Goal: Information Seeking & Learning: Compare options

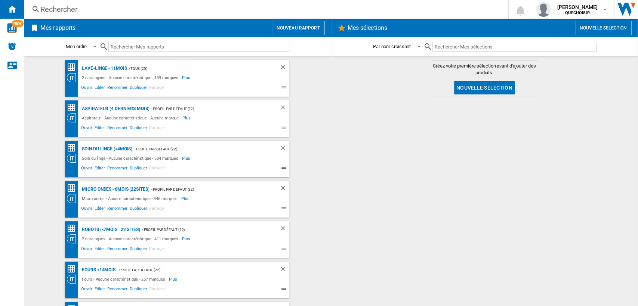
click at [99, 9] on div "Rechercher" at bounding box center [264, 9] width 448 height 10
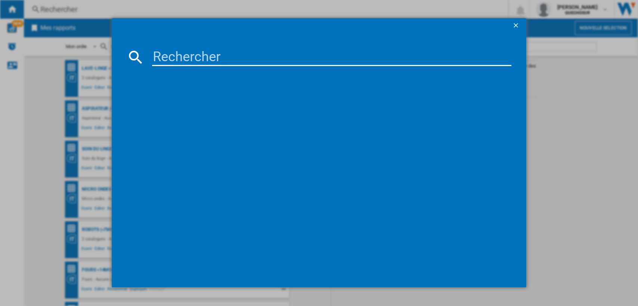
click at [218, 55] on input at bounding box center [331, 57] width 359 height 18
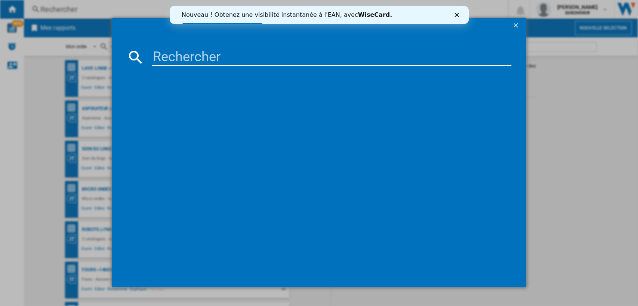
paste input "BRERA3320"
drag, startPoint x: 190, startPoint y: 57, endPoint x: 279, endPoint y: 53, distance: 88.6
click at [279, 53] on input "BRERA3320" at bounding box center [331, 57] width 359 height 18
type input "BRERA3320"
click at [263, 23] on link "Essayez dès maintenant !" at bounding box center [221, 27] width 81 height 9
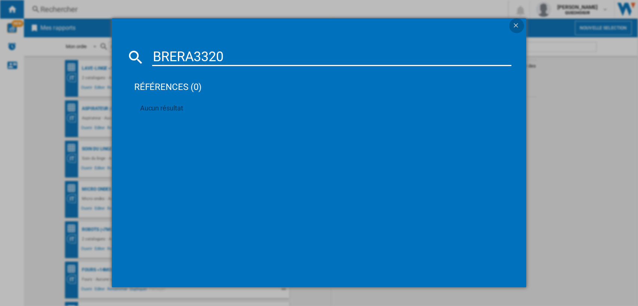
click at [518, 25] on ng-md-icon "getI18NText('BUTTONS.CLOSE_DIALOG')" at bounding box center [516, 26] width 9 height 9
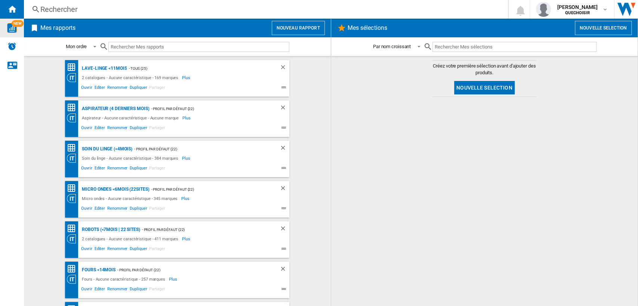
click at [16, 31] on img "WiseCard" at bounding box center [12, 28] width 10 height 10
click at [573, 7] on span "[PERSON_NAME]" at bounding box center [577, 6] width 41 height 7
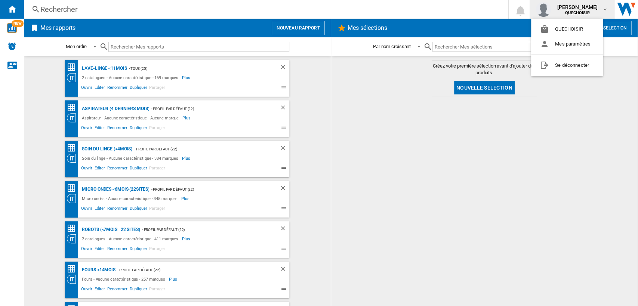
click at [282, 16] on md-backdrop at bounding box center [319, 153] width 638 height 306
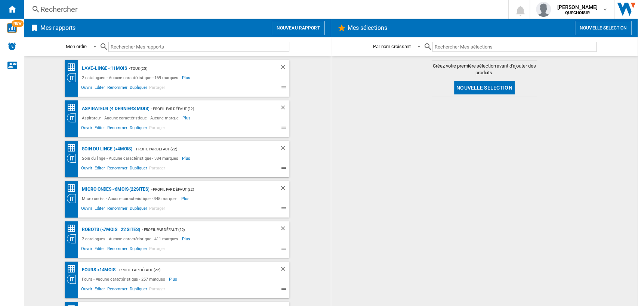
click at [296, 10] on div "Rechercher" at bounding box center [264, 9] width 448 height 10
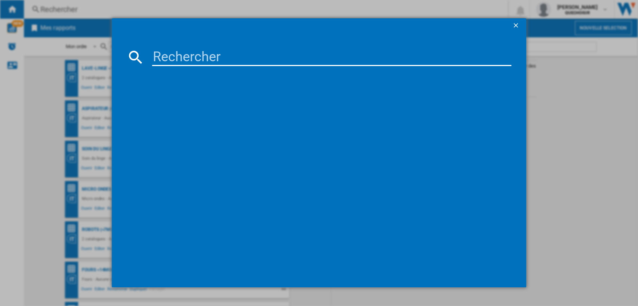
click at [272, 58] on input at bounding box center [331, 57] width 359 height 18
paste input "PVQ811H26E"
type input "PVQ811H26"
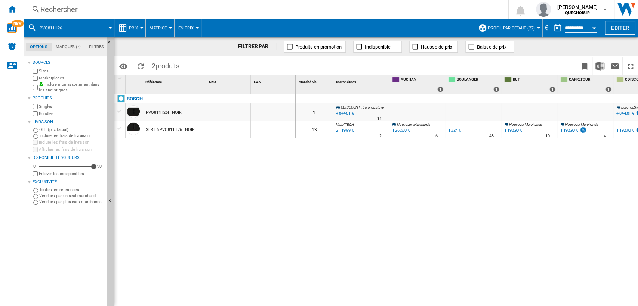
click at [161, 26] on span "Matrice" at bounding box center [157, 28] width 17 height 5
click at [167, 66] on span "Classement" at bounding box center [166, 64] width 31 height 7
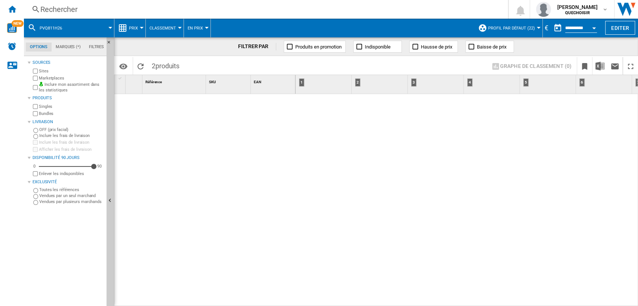
click at [54, 78] on label "Marketplaces" at bounding box center [71, 78] width 65 height 6
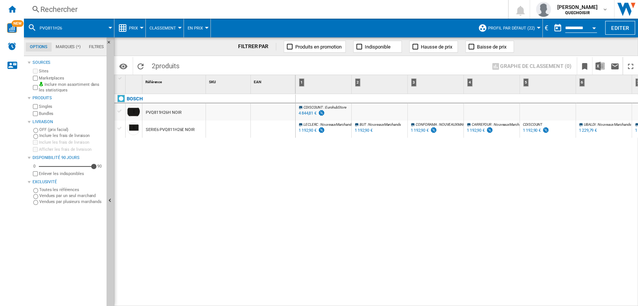
click at [47, 113] on label "Bundles" at bounding box center [71, 114] width 65 height 6
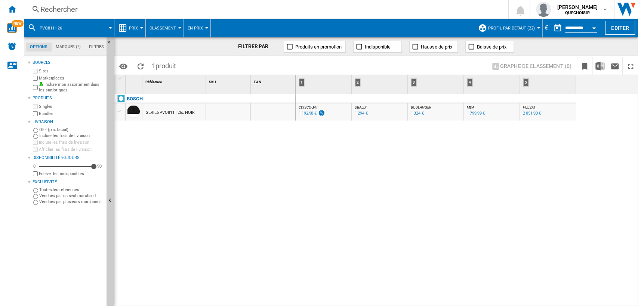
click at [257, 150] on div "BOSCH SERIE6 PVQ811H26E NOIR" at bounding box center [204, 198] width 181 height 209
click at [415, 113] on div "1 324 €" at bounding box center [417, 113] width 13 height 5
click at [226, 8] on div "Rechercher" at bounding box center [264, 9] width 448 height 10
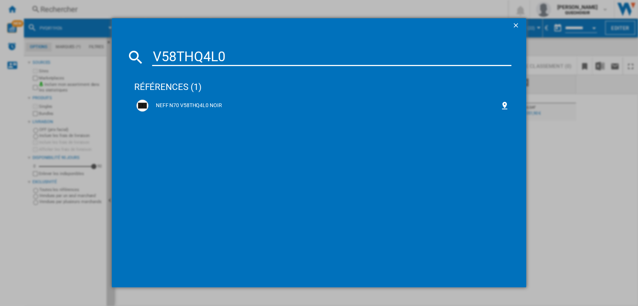
click at [180, 53] on input "V58THQ4L0" at bounding box center [331, 57] width 359 height 18
click at [182, 52] on input "V58THQ4L0" at bounding box center [331, 57] width 359 height 18
type input "V58 HQ4L0"
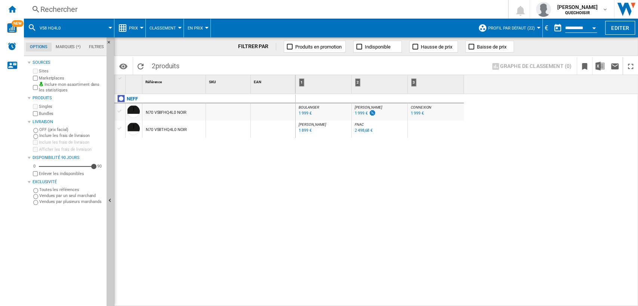
click at [178, 12] on div "Rechercher" at bounding box center [264, 9] width 448 height 10
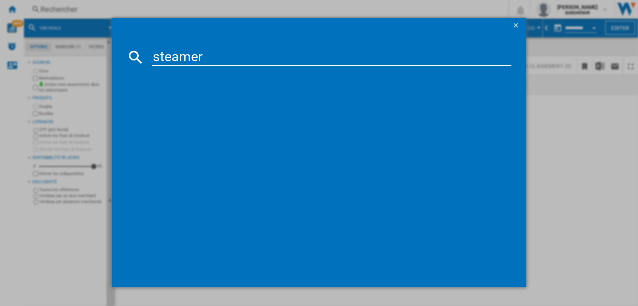
type input "steamery"
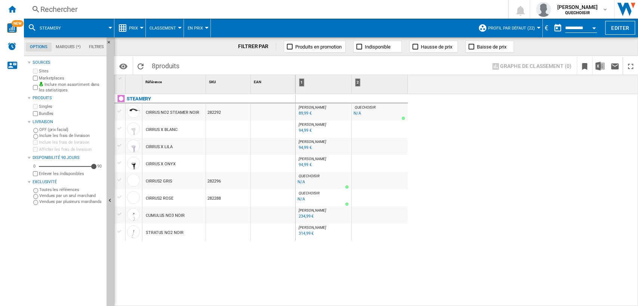
click at [303, 113] on div "89,99 €" at bounding box center [304, 113] width 13 height 5
click at [264, 12] on div "Rechercher" at bounding box center [264, 9] width 448 height 10
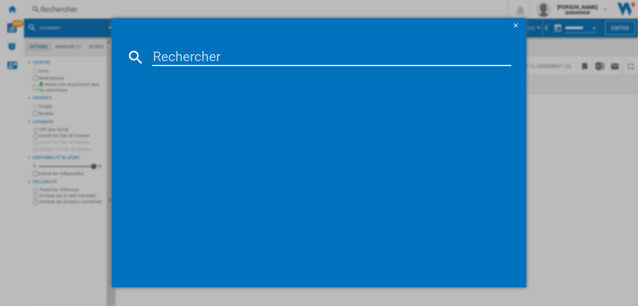
type input "EIS62356"
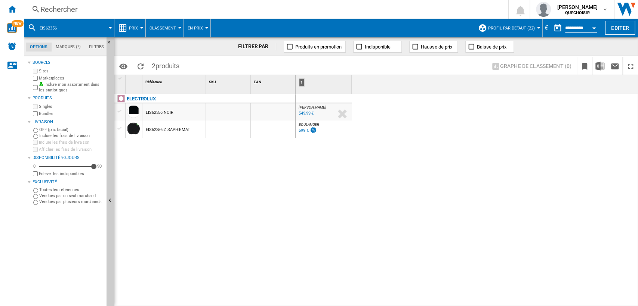
click at [301, 114] on div "549,99 €" at bounding box center [305, 113] width 15 height 5
click at [300, 129] on div "699 €" at bounding box center [303, 130] width 10 height 5
click at [193, 13] on div "Rechercher" at bounding box center [264, 9] width 448 height 10
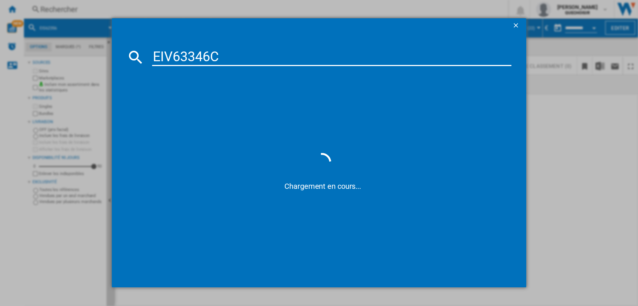
type input "EIV63346"
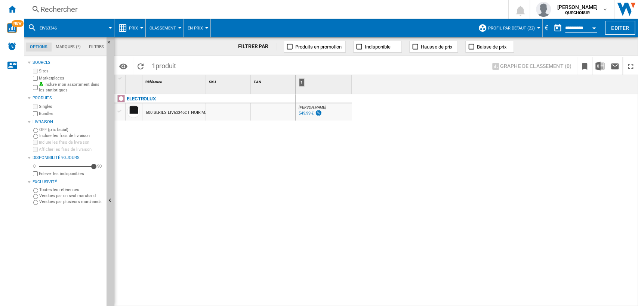
click at [304, 115] on div "549,99 €" at bounding box center [305, 113] width 15 height 5
click at [206, 12] on div "Rechercher" at bounding box center [264, 9] width 448 height 10
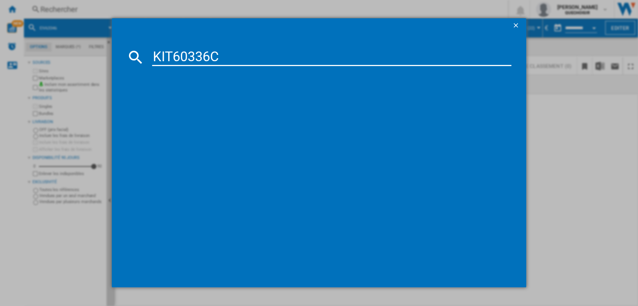
type input "KIT60336"
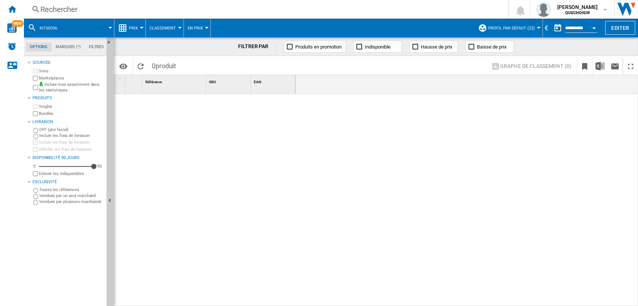
click at [524, 29] on span "Profil par défaut (22)" at bounding box center [511, 28] width 47 height 5
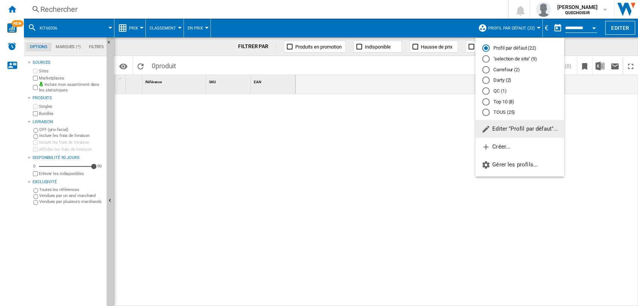
click at [508, 112] on md-radio-button "TOUS (25)" at bounding box center [519, 112] width 75 height 7
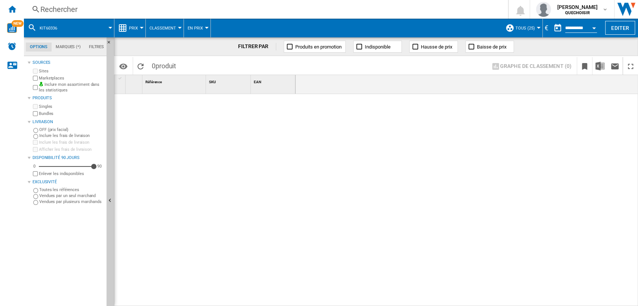
click at [189, 10] on div "Rechercher" at bounding box center [264, 9] width 448 height 10
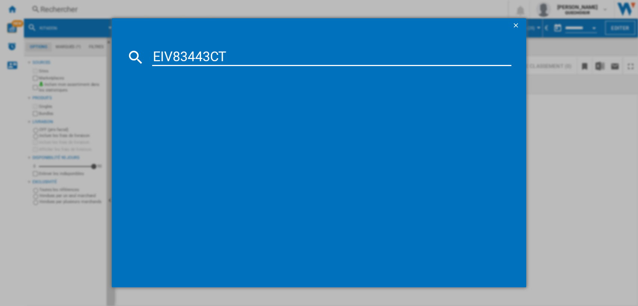
drag, startPoint x: 214, startPoint y: 51, endPoint x: 312, endPoint y: 50, distance: 98.3
click at [287, 51] on input "EIV83443CT" at bounding box center [331, 57] width 359 height 18
type input "EIV83443"
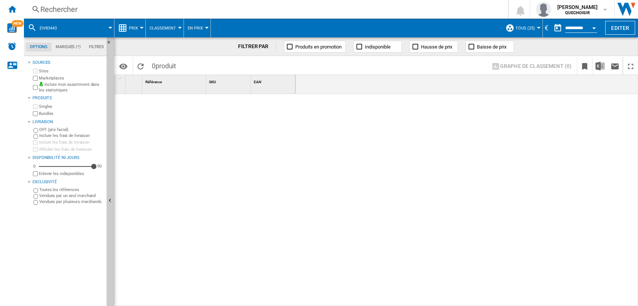
click at [177, 10] on div "Rechercher" at bounding box center [264, 9] width 448 height 10
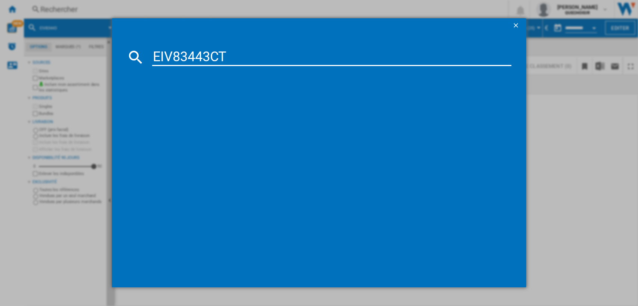
drag, startPoint x: 211, startPoint y: 54, endPoint x: 271, endPoint y: 55, distance: 59.8
click at [264, 55] on input "EIV83443CT" at bounding box center [331, 57] width 359 height 18
type input "EIV83443"
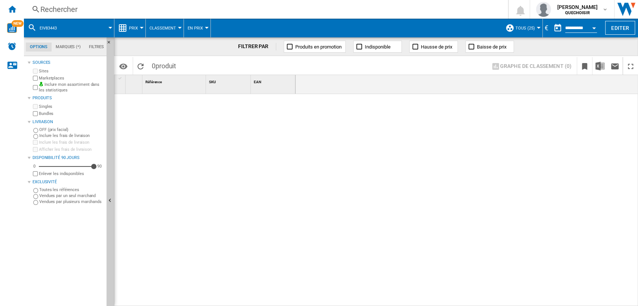
click at [165, 28] on span "Classement" at bounding box center [162, 28] width 27 height 5
click at [130, 29] on md-backdrop at bounding box center [319, 153] width 638 height 306
click at [130, 29] on span "Prix" at bounding box center [133, 28] width 9 height 5
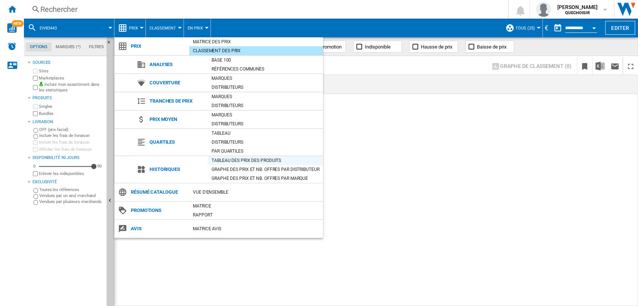
click at [218, 159] on div "Tableau des prix des produits" at bounding box center [265, 160] width 115 height 7
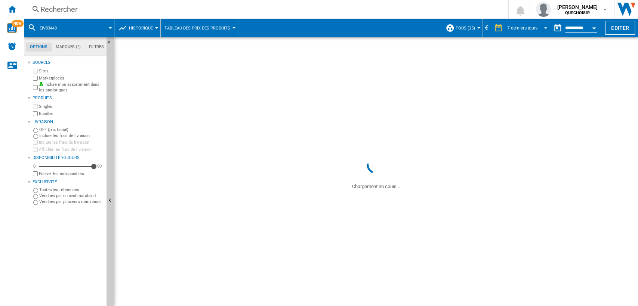
click at [519, 30] on md-select-value "7 derniers jours" at bounding box center [528, 27] width 44 height 11
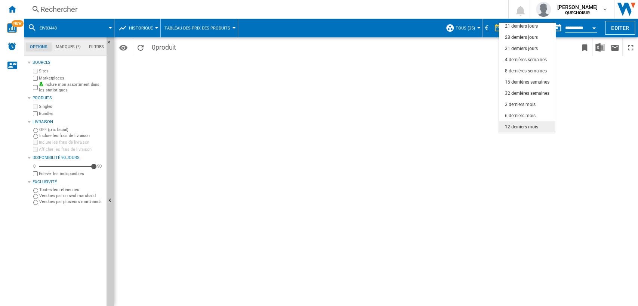
scroll to position [47, 0]
click at [523, 125] on div "18 derniers mois" at bounding box center [521, 127] width 33 height 6
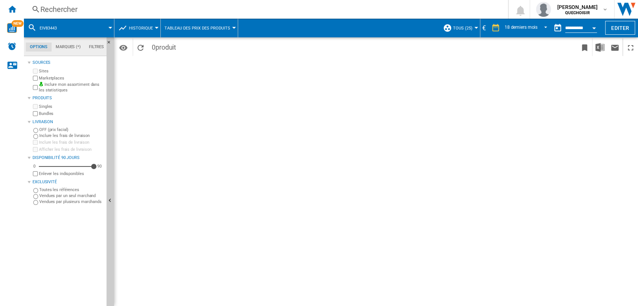
click at [152, 16] on div "Rechercher Rechercher 0 laurent baubeste QUECHOISIR" at bounding box center [331, 9] width 614 height 19
click at [162, 8] on div "Rechercher" at bounding box center [264, 9] width 448 height 10
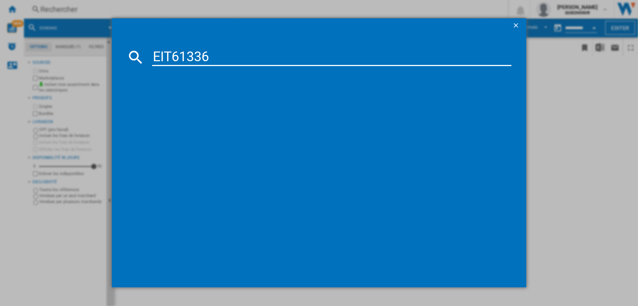
type input "EIT61336"
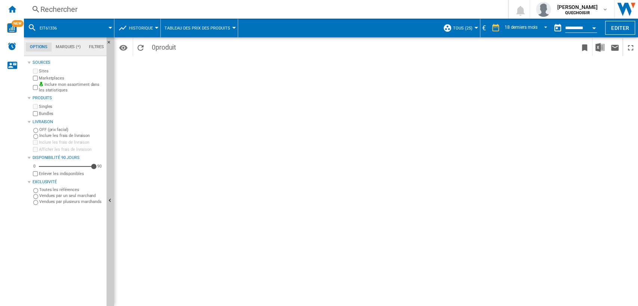
click at [173, 13] on div "Rechercher" at bounding box center [264, 9] width 448 height 10
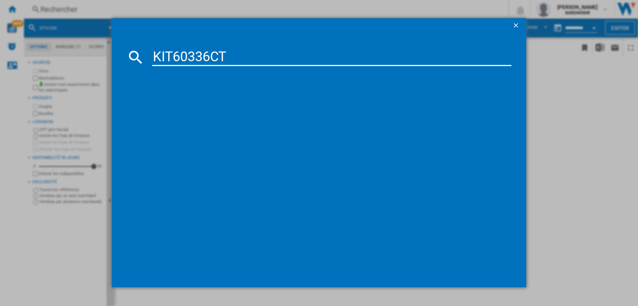
drag, startPoint x: 214, startPoint y: 49, endPoint x: 294, endPoint y: 46, distance: 79.3
click at [272, 50] on input "KIT60336CT" at bounding box center [331, 57] width 359 height 18
type input "KIT60336"
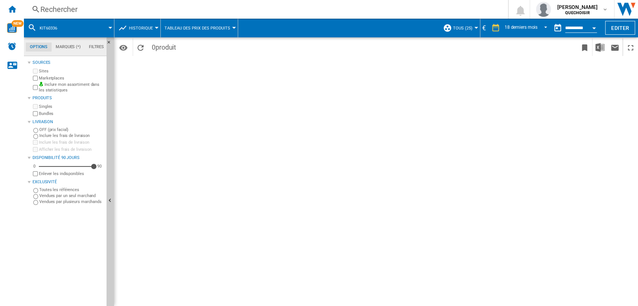
click at [231, 10] on div "Rechercher" at bounding box center [264, 9] width 448 height 10
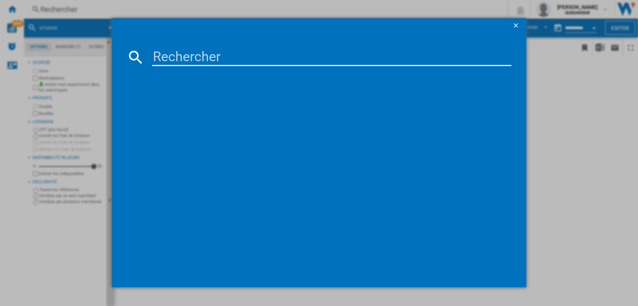
type input "EIS62356"
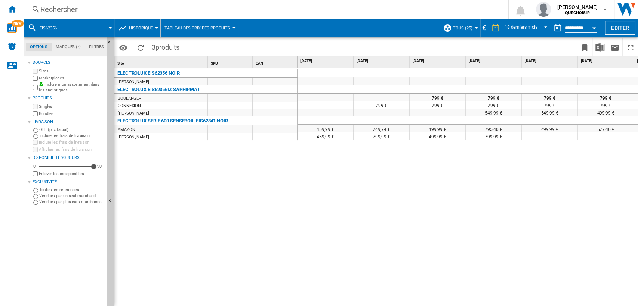
click at [152, 31] on button "Historique" at bounding box center [143, 28] width 28 height 19
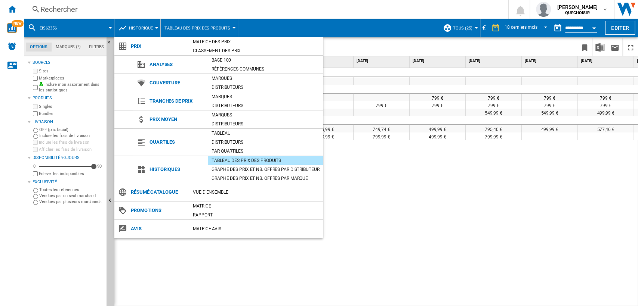
click at [411, 306] on md-backdrop at bounding box center [319, 153] width 638 height 306
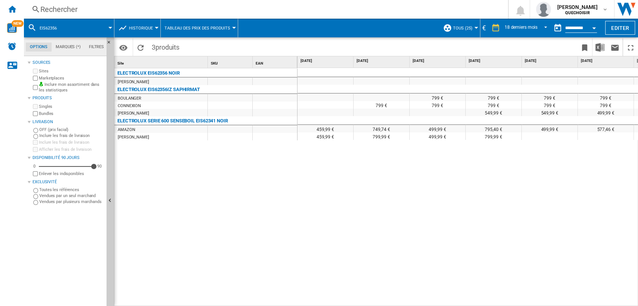
click at [134, 26] on span "Historique" at bounding box center [141, 28] width 24 height 5
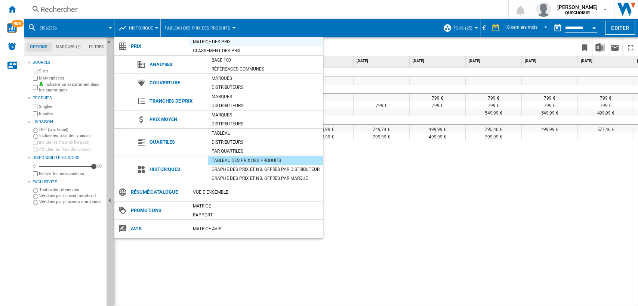
click at [218, 44] on div "Matrice des prix" at bounding box center [256, 41] width 134 height 7
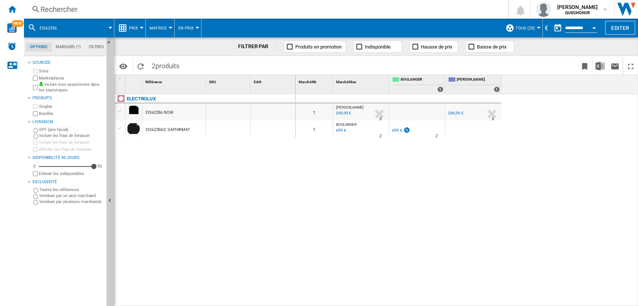
click at [395, 130] on div "699 €" at bounding box center [397, 130] width 10 height 5
click at [452, 114] on div "549,99 €" at bounding box center [455, 113] width 15 height 5
click at [186, 13] on div "Rechercher" at bounding box center [264, 9] width 448 height 10
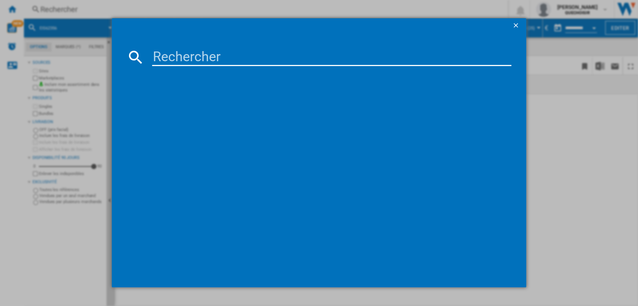
type input "EIV63342"
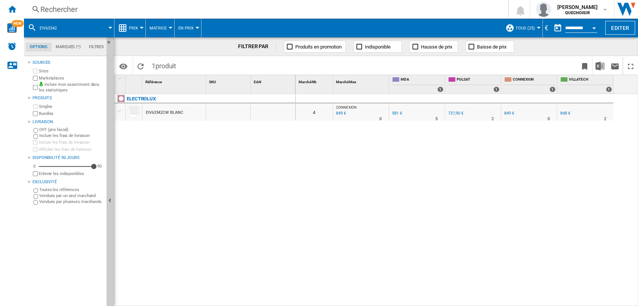
click at [365, 301] on div "0 4 CONNEXION : FR CONNEXION -1.0 % 849 € % N/A 0 CONNEXION : FR CONNEXION FR M…" at bounding box center [466, 200] width 343 height 213
drag, startPoint x: 365, startPoint y: 303, endPoint x: 436, endPoint y: 302, distance: 71.0
click at [436, 302] on div "0 4 CONNEXION : FR CONNEXION -1.0 % 849 € % N/A 0 CONNEXION : FR CONNEXION FR M…" at bounding box center [466, 200] width 343 height 213
click at [167, 111] on div "EIV63342CW BLANC" at bounding box center [164, 112] width 37 height 17
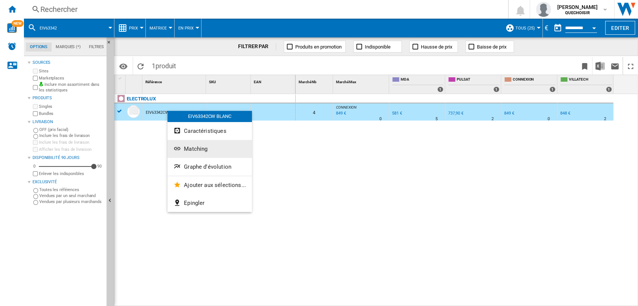
click at [182, 146] on ng-md-icon "Matching" at bounding box center [177, 149] width 9 height 9
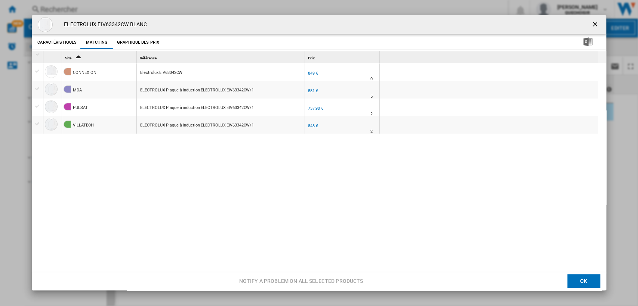
click at [138, 40] on button "Graphique des prix" at bounding box center [138, 42] width 46 height 13
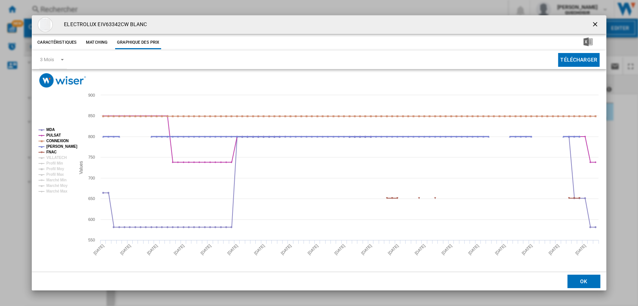
click at [53, 147] on tspan "DARTY" at bounding box center [61, 147] width 31 height 4
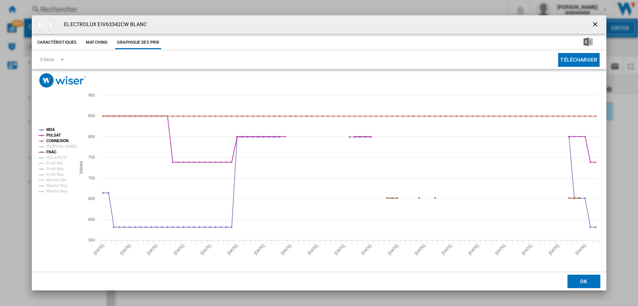
click at [53, 147] on tspan "DARTY" at bounding box center [61, 147] width 31 height 4
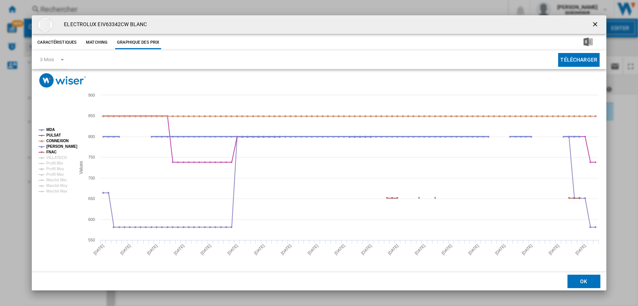
click at [53, 147] on tspan "DARTY" at bounding box center [61, 147] width 31 height 4
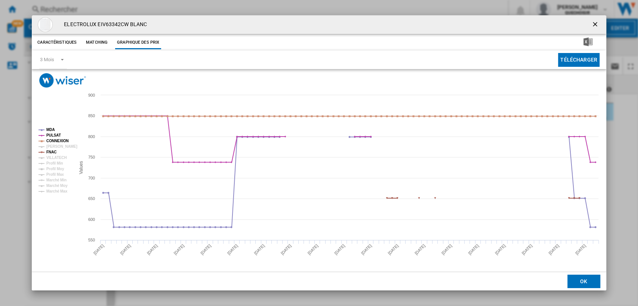
click at [53, 147] on tspan "DARTY" at bounding box center [61, 147] width 31 height 4
click at [600, 22] on button "Product popup" at bounding box center [595, 24] width 15 height 15
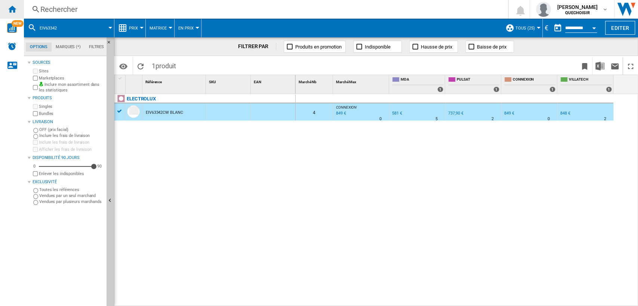
click at [9, 9] on ng-md-icon "Accueil" at bounding box center [11, 8] width 9 height 9
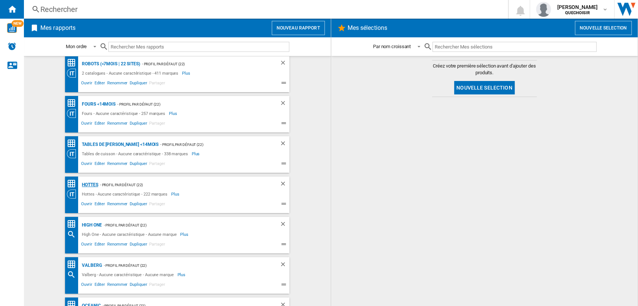
scroll to position [207, 0]
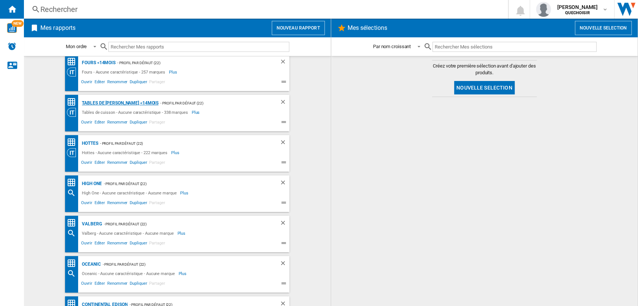
click at [100, 102] on div "Tables de [PERSON_NAME] <14mois" at bounding box center [119, 103] width 78 height 9
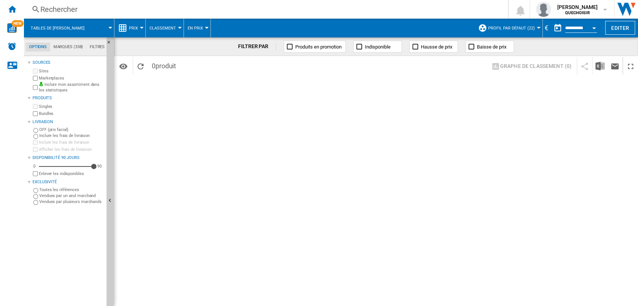
click at [93, 46] on md-tab-item "Filtres" at bounding box center [97, 47] width 22 height 9
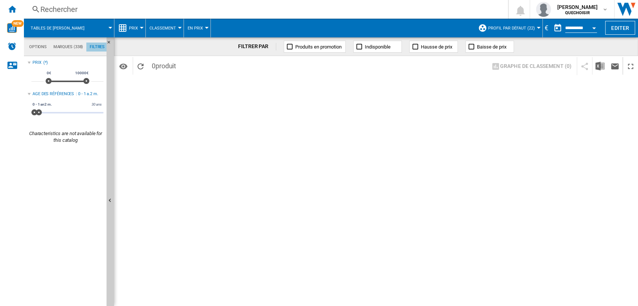
scroll to position [49, 0]
drag, startPoint x: 36, startPoint y: 112, endPoint x: 164, endPoint y: 111, distance: 127.8
click at [164, 111] on div "Options Marques (338) Filtres Options Marques (338) Filtres Sources Sites Marke…" at bounding box center [331, 171] width 614 height 269
click at [511, 29] on span "Profil par défaut (22)" at bounding box center [511, 28] width 47 height 5
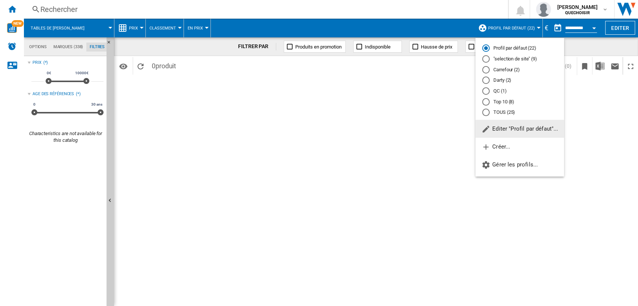
click at [504, 112] on md-radio-button "TOUS (25)" at bounding box center [519, 112] width 75 height 7
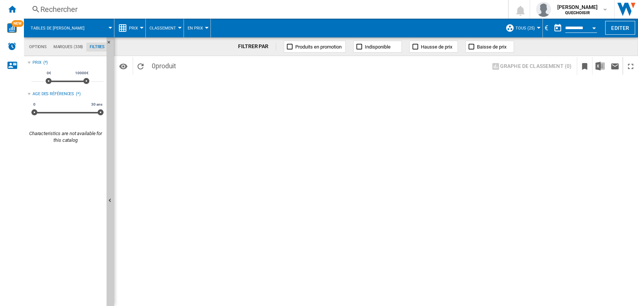
click at [39, 44] on md-tab-item "Options" at bounding box center [38, 47] width 24 height 9
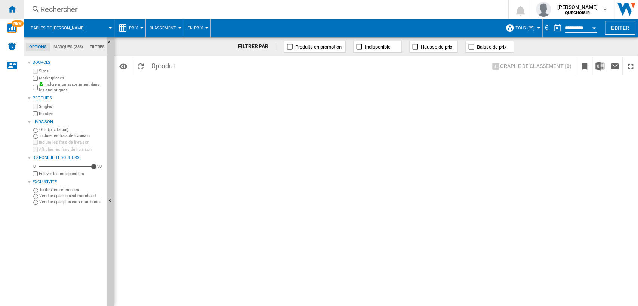
click at [14, 7] on ng-md-icon "Accueil" at bounding box center [11, 8] width 9 height 9
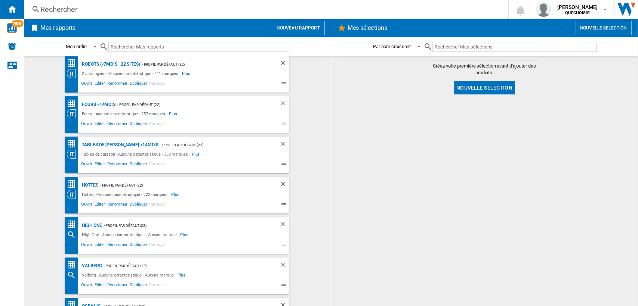
scroll to position [166, 0]
click at [102, 143] on div "Tables de [PERSON_NAME] <14mois" at bounding box center [119, 144] width 78 height 9
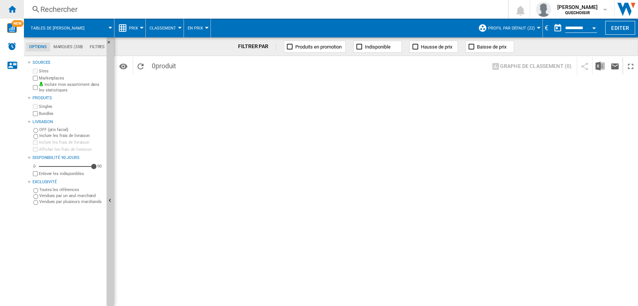
click at [13, 11] on ng-md-icon "Accueil" at bounding box center [11, 8] width 9 height 9
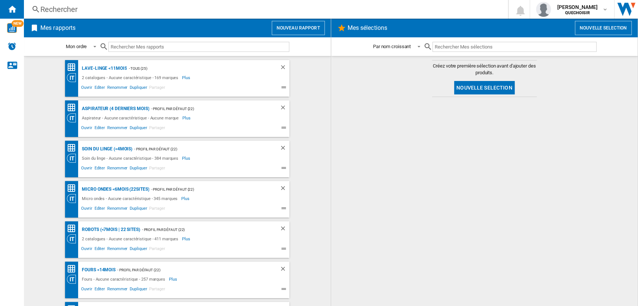
click at [285, 25] on button "Nouveau rapport" at bounding box center [298, 28] width 53 height 14
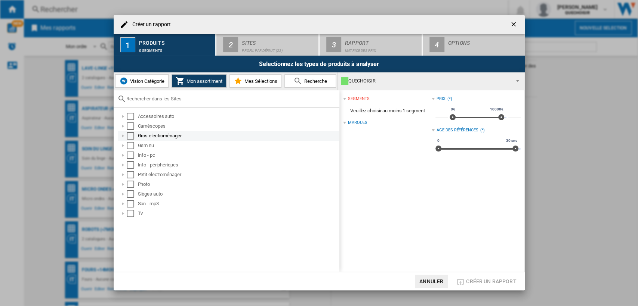
click at [124, 137] on div at bounding box center [122, 135] width 7 height 7
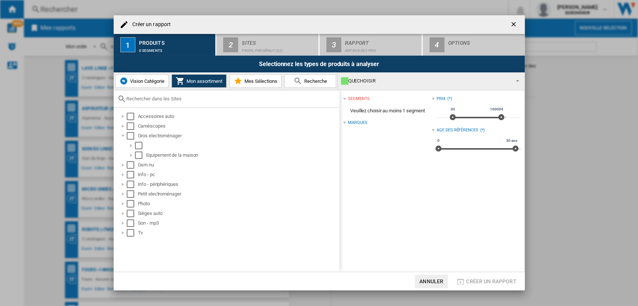
click at [153, 82] on span "Vision Catégorie" at bounding box center [146, 81] width 36 height 6
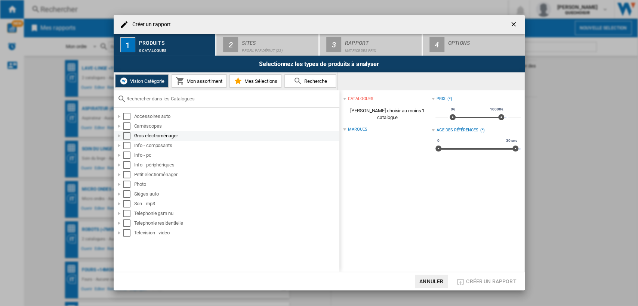
click at [120, 136] on div at bounding box center [118, 135] width 7 height 7
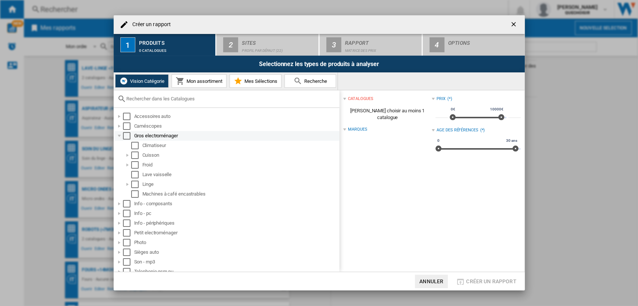
scroll to position [24, 0]
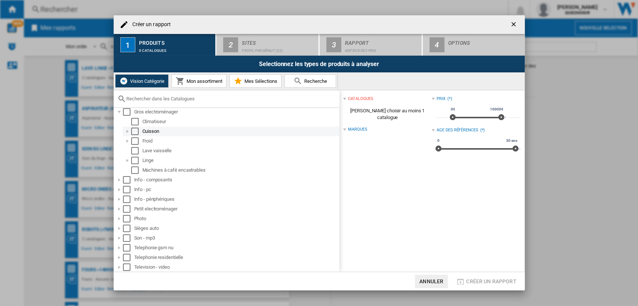
click at [126, 131] on div at bounding box center [127, 131] width 7 height 7
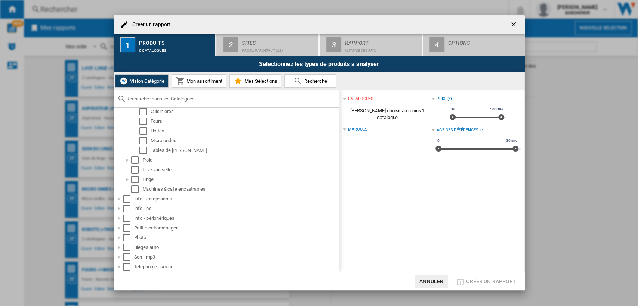
scroll to position [66, 0]
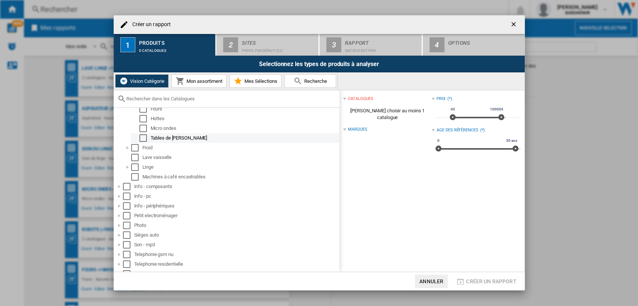
click at [143, 140] on div "Select" at bounding box center [142, 137] width 7 height 7
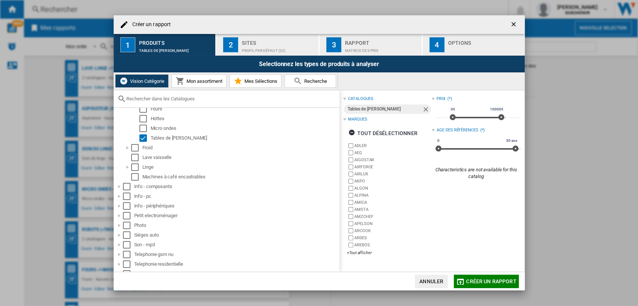
click at [276, 45] on div "Profil par défaut (22)" at bounding box center [279, 49] width 74 height 8
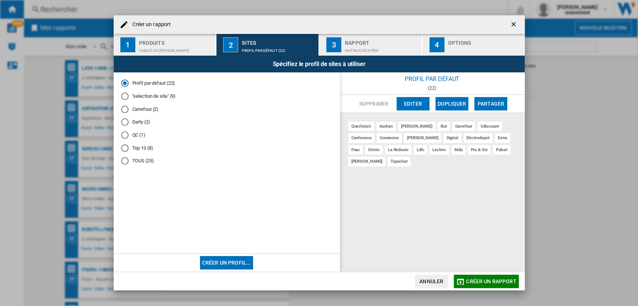
click at [359, 47] on div "Matrice des prix" at bounding box center [382, 49] width 74 height 8
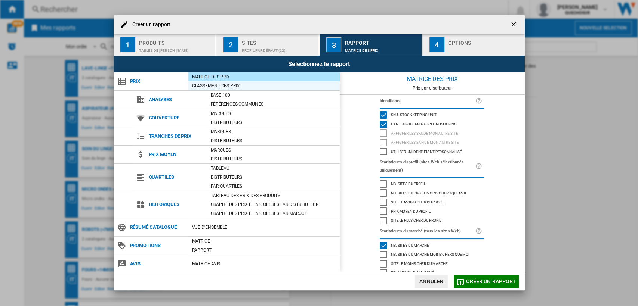
click at [215, 86] on div "Classement des prix" at bounding box center [263, 85] width 151 height 7
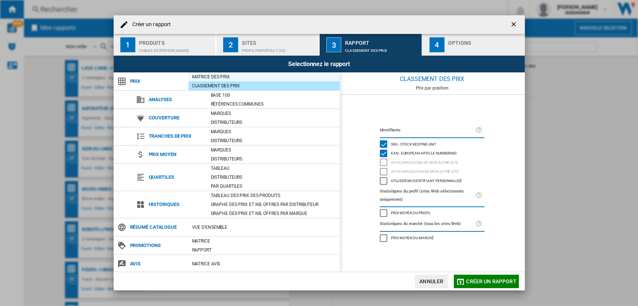
click at [222, 79] on div "Matrice des prix" at bounding box center [263, 76] width 151 height 7
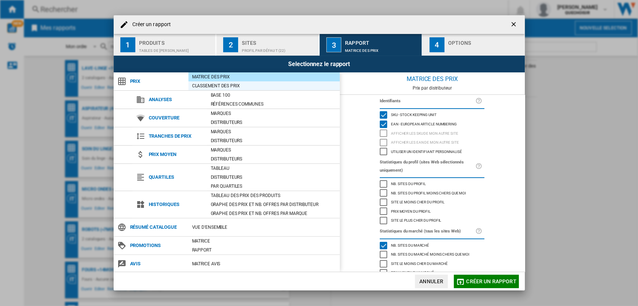
click at [219, 84] on div "Classement des prix" at bounding box center [263, 85] width 151 height 7
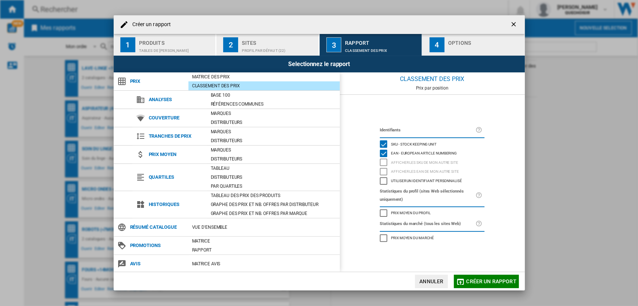
click at [458, 46] on div "button" at bounding box center [485, 49] width 74 height 8
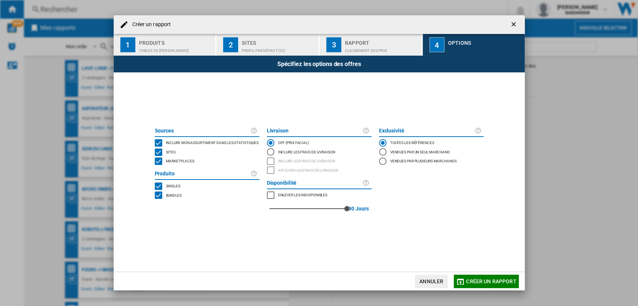
drag, startPoint x: 173, startPoint y: 159, endPoint x: 176, endPoint y: 165, distance: 7.4
click at [173, 159] on span "Marketplaces" at bounding box center [180, 160] width 28 height 5
click at [172, 194] on span "Bundles" at bounding box center [174, 194] width 16 height 5
click at [477, 276] on button "Créer un rapport" at bounding box center [486, 281] width 65 height 13
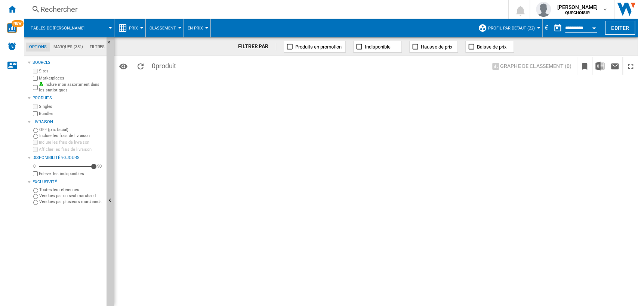
click at [68, 46] on md-tab-item "Marques (351)" at bounding box center [68, 47] width 36 height 9
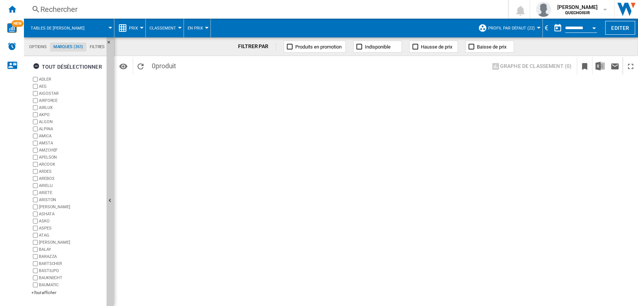
click at [93, 41] on md-tabs-canvas "Options Marques (351) Filtres Options Marques (351) Filtres" at bounding box center [69, 46] width 90 height 19
click at [94, 44] on md-tab-item "Filtres" at bounding box center [97, 47] width 22 height 9
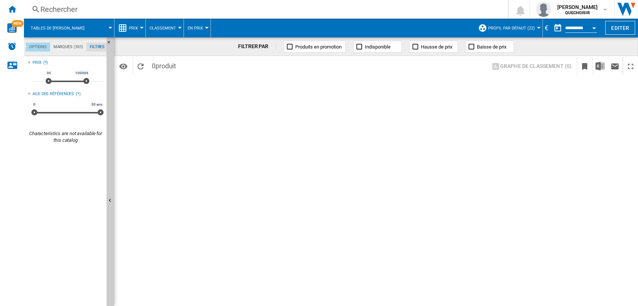
click at [44, 47] on md-tab-item "Options" at bounding box center [38, 47] width 24 height 9
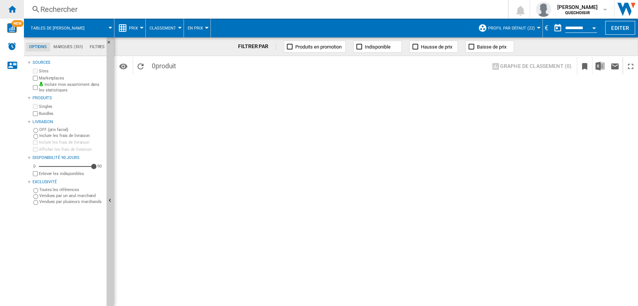
click at [10, 9] on ng-md-icon "Accueil" at bounding box center [11, 8] width 9 height 9
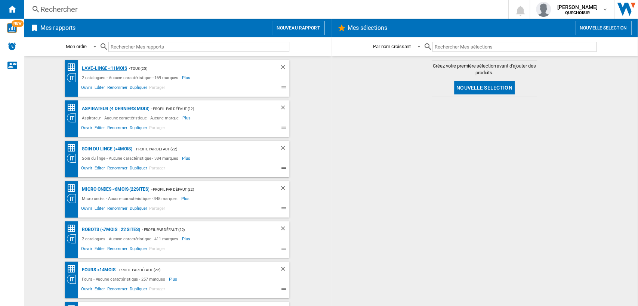
click at [90, 66] on div "Lave-linge <11mois" at bounding box center [103, 68] width 47 height 9
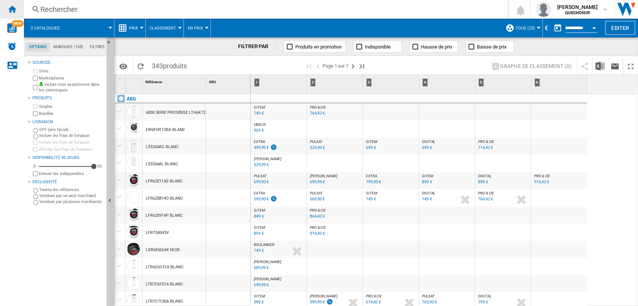
click at [18, 12] on div "Accueil" at bounding box center [12, 9] width 24 height 19
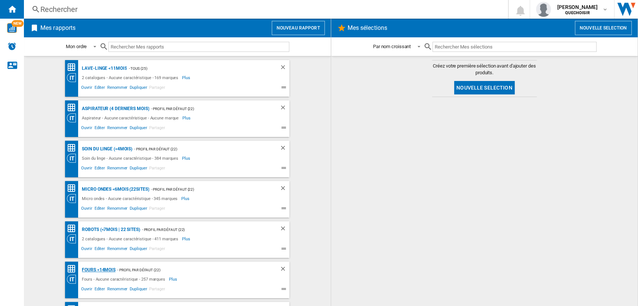
click at [96, 270] on div "Fours <14mois" at bounding box center [97, 270] width 35 height 9
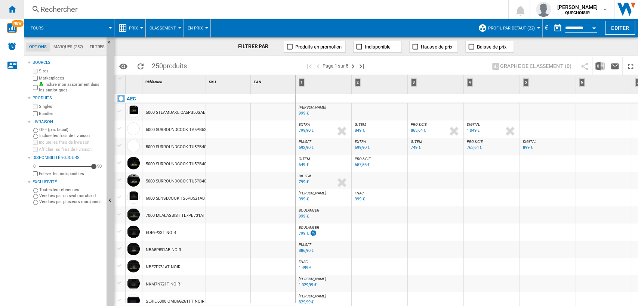
click at [17, 12] on div "Accueil" at bounding box center [12, 9] width 24 height 19
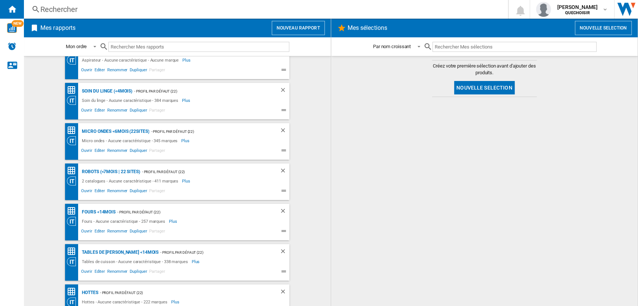
scroll to position [124, 0]
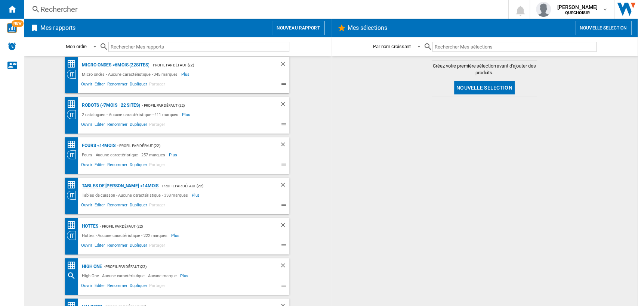
click at [99, 182] on div "Tables de [PERSON_NAME] <14mois" at bounding box center [119, 186] width 78 height 9
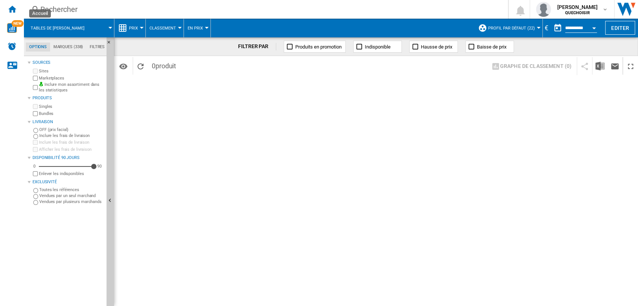
click at [46, 25] on button "Tables de cuisson" at bounding box center [61, 28] width 61 height 19
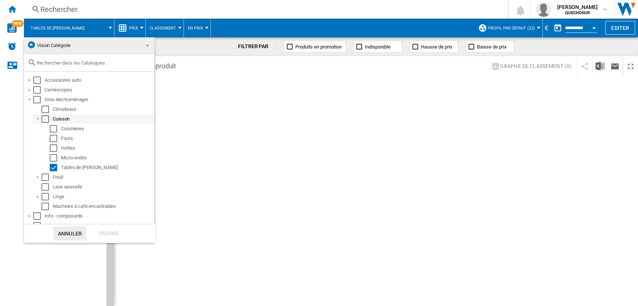
click at [45, 118] on div "Select" at bounding box center [44, 118] width 7 height 7
click at [101, 233] on div "Ouvrir" at bounding box center [108, 234] width 33 height 14
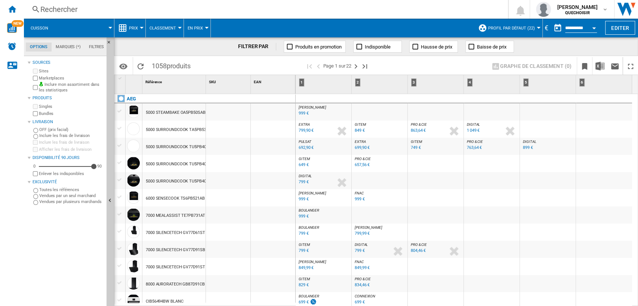
click at [366, 30] on span at bounding box center [342, 28] width 263 height 19
click at [171, 7] on div "Rechercher" at bounding box center [264, 9] width 448 height 10
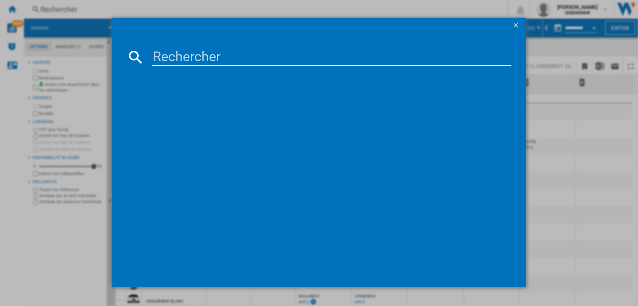
click at [212, 48] on input at bounding box center [331, 57] width 359 height 18
paste input "LIS62351"
type input "LIS62351"
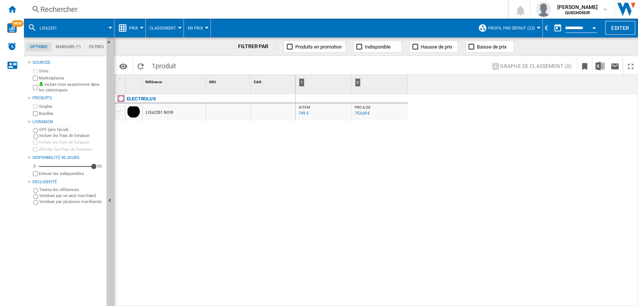
click at [162, 11] on div "Rechercher" at bounding box center [264, 9] width 448 height 10
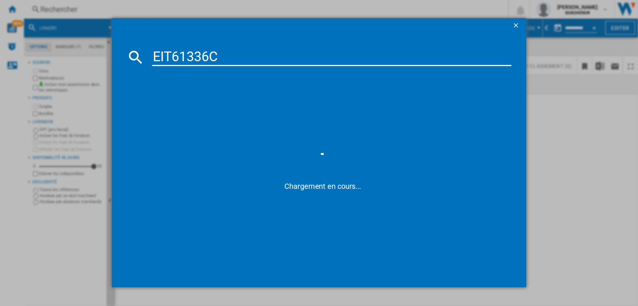
type input "EIT61336"
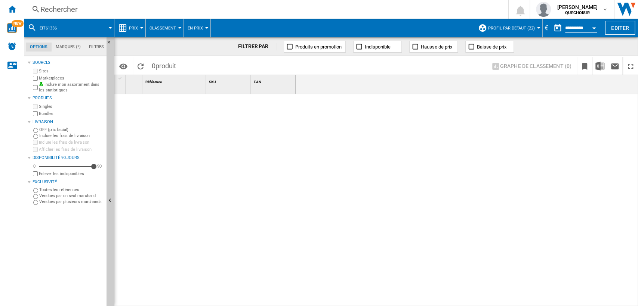
click at [160, 9] on div "Rechercher" at bounding box center [264, 9] width 448 height 10
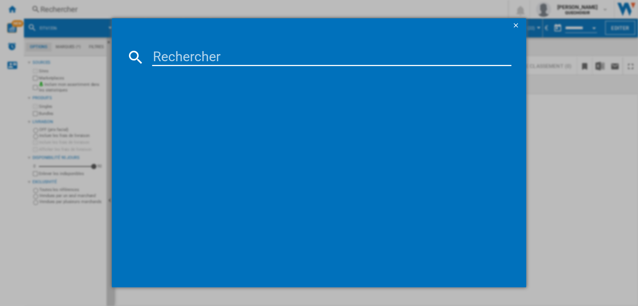
type input "TO63IQ00IT"
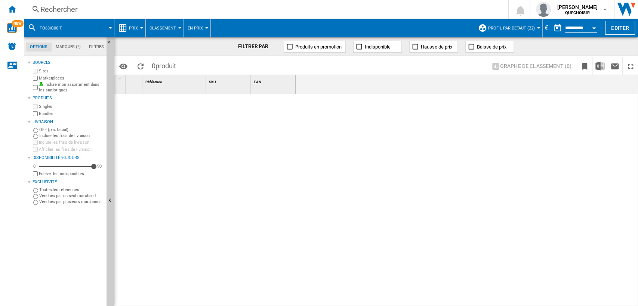
click at [179, 10] on div "Rechercher" at bounding box center [264, 9] width 448 height 10
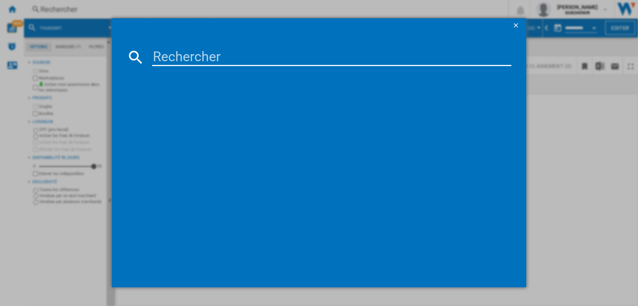
type input "TO64IB00IT"
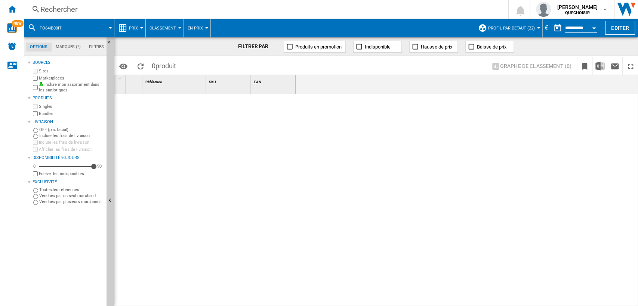
click at [142, 6] on div "Rechercher" at bounding box center [264, 9] width 448 height 10
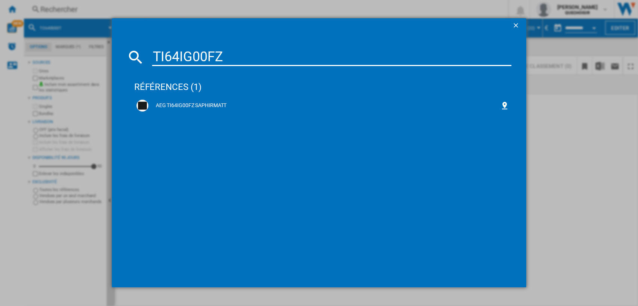
click at [155, 55] on input "TI64IG00FZ" at bounding box center [331, 57] width 359 height 18
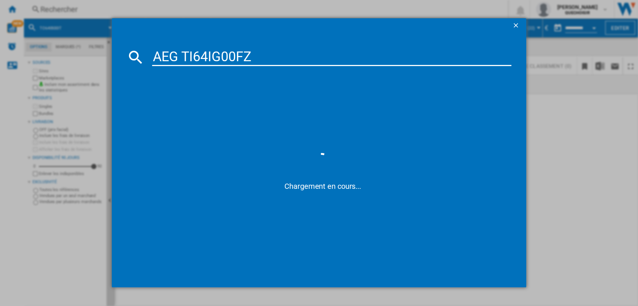
drag, startPoint x: 194, startPoint y: 57, endPoint x: 341, endPoint y: 58, distance: 147.2
click at [338, 59] on input "AEG TI64IG00FZ" at bounding box center [331, 57] width 359 height 18
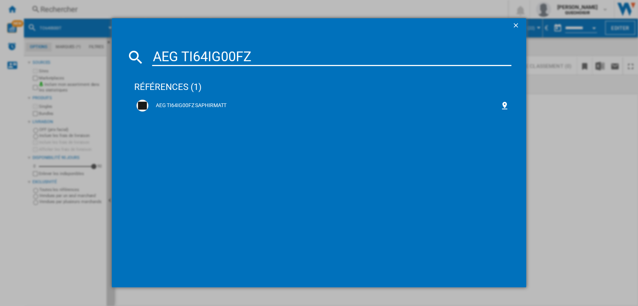
type input "AEG TI"
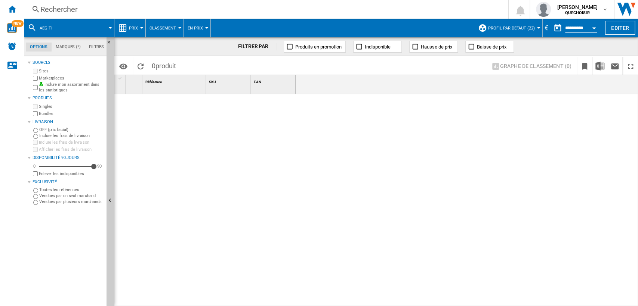
click at [223, 9] on div "Rechercher" at bounding box center [264, 9] width 448 height 10
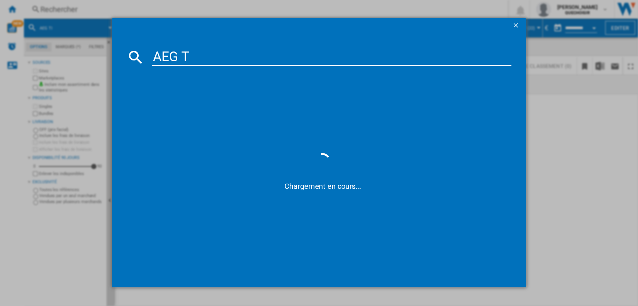
type input "AEG TI"
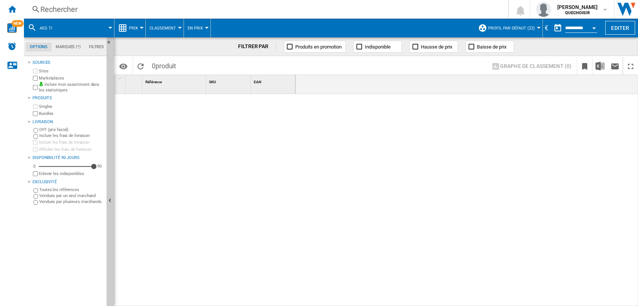
click at [514, 31] on button "Profil par défaut (22)" at bounding box center [513, 28] width 50 height 19
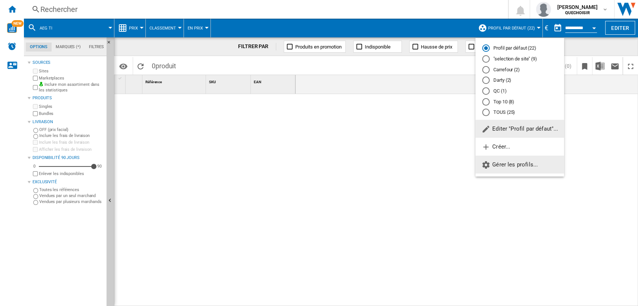
click at [498, 165] on span "Gérer les profils..." at bounding box center [509, 164] width 56 height 7
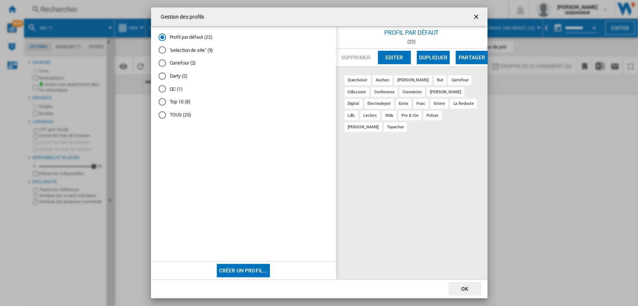
click at [179, 114] on md-radio-button "TOUS (25)" at bounding box center [243, 114] width 170 height 7
click at [392, 58] on button "Editer" at bounding box center [394, 57] width 33 height 13
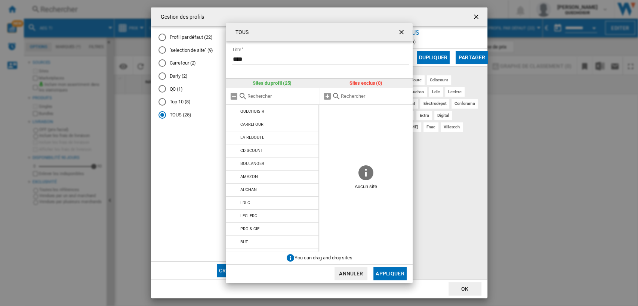
click at [387, 272] on button "Appliquer" at bounding box center [389, 273] width 33 height 13
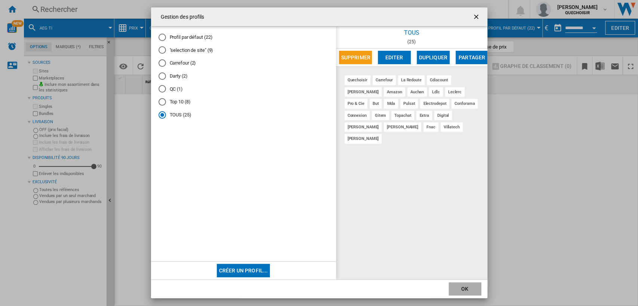
click at [467, 290] on button "OK" at bounding box center [464, 288] width 33 height 13
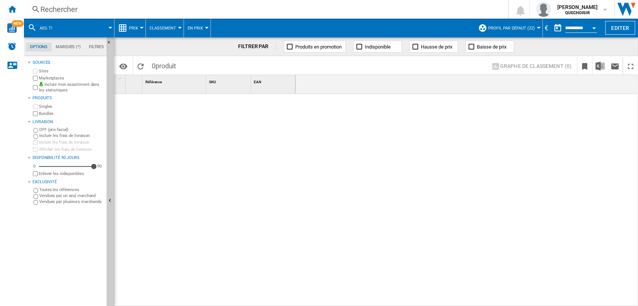
click at [169, 10] on div "Rechercher" at bounding box center [264, 9] width 448 height 10
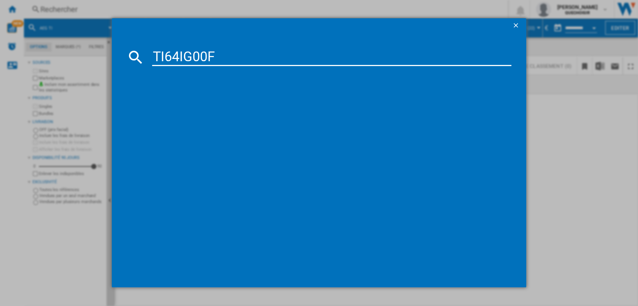
type input "TI64IG00"
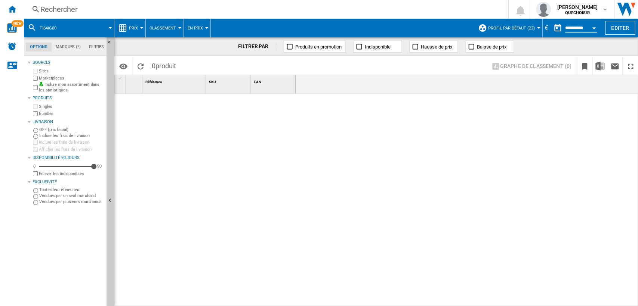
click at [114, 12] on div "Rechercher" at bounding box center [264, 9] width 448 height 10
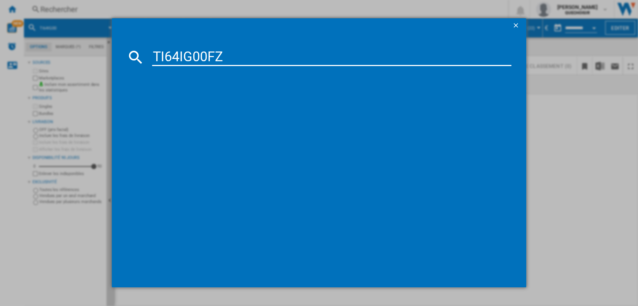
type input "TI64IG00FZ"
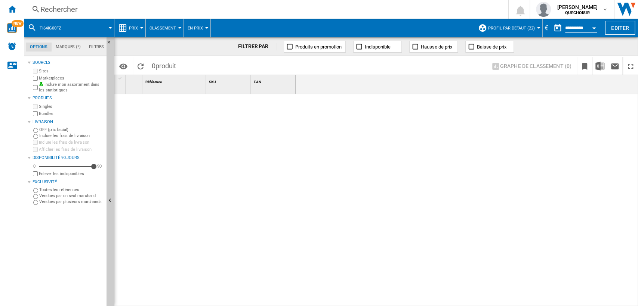
click at [187, 12] on div "Rechercher" at bounding box center [264, 9] width 448 height 10
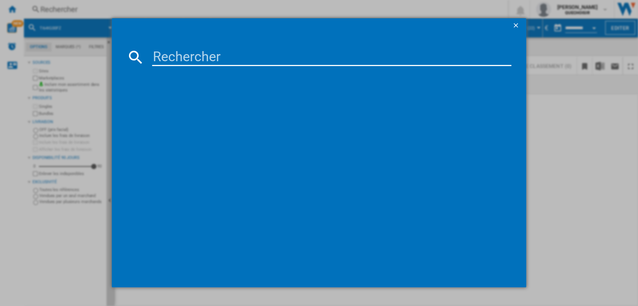
click at [164, 52] on input at bounding box center [331, 57] width 359 height 18
paste input "DIB60320CK"
drag, startPoint x: 161, startPoint y: 52, endPoint x: 147, endPoint y: 53, distance: 14.2
click at [147, 53] on div "DIB60320CK" at bounding box center [319, 57] width 385 height 18
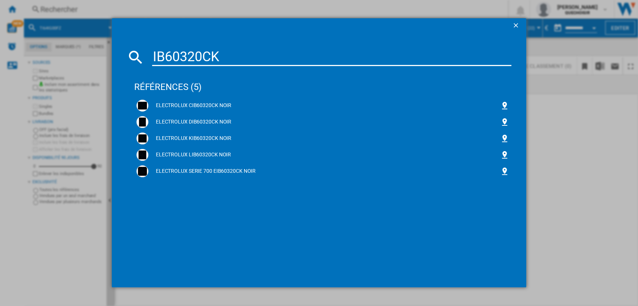
click at [222, 55] on input "IB60320CK" at bounding box center [331, 57] width 359 height 18
type input "IB60320"
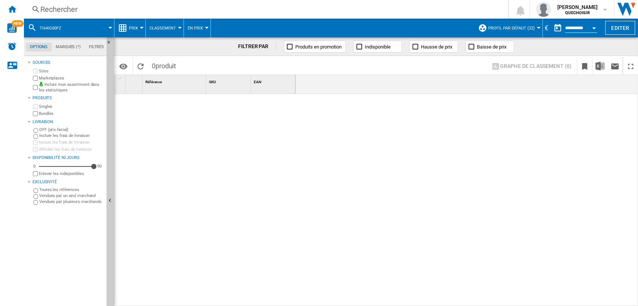
click at [60, 6] on div "Rechercher" at bounding box center [264, 9] width 448 height 10
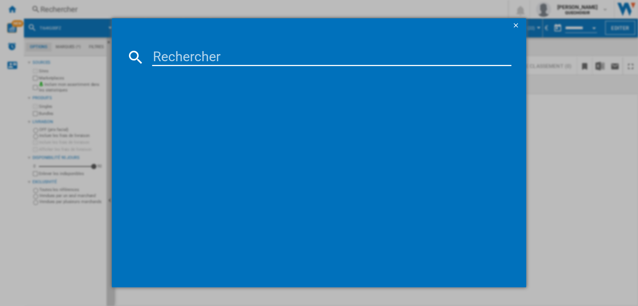
click at [174, 47] on md-dialog-content at bounding box center [319, 160] width 415 height 254
click at [179, 53] on input at bounding box center [331, 57] width 359 height 18
paste input "DIB60320CK"
drag, startPoint x: 160, startPoint y: 53, endPoint x: 127, endPoint y: 53, distance: 32.9
click at [127, 53] on div "DIB60320CK" at bounding box center [319, 57] width 385 height 18
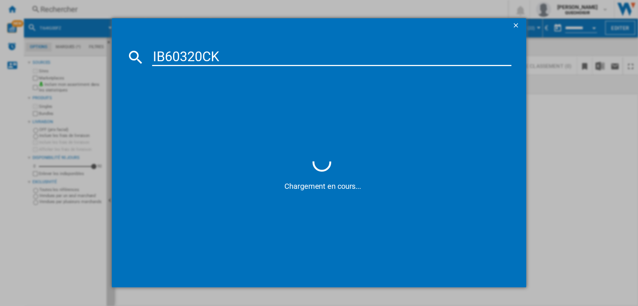
click at [223, 55] on input "IB60320CK" at bounding box center [331, 57] width 359 height 18
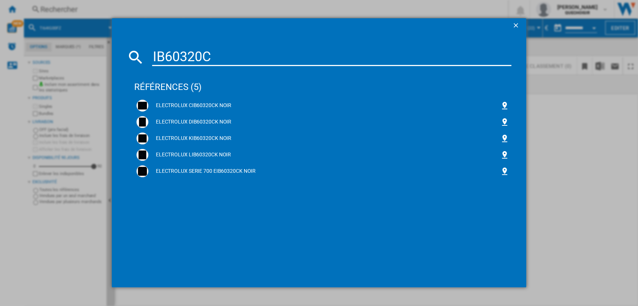
type input "IB60320"
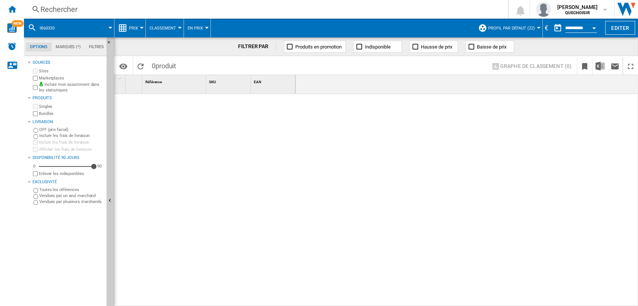
click at [577, 27] on input "**********" at bounding box center [581, 29] width 32 height 7
click at [591, 27] on button "Open calendar" at bounding box center [593, 26] width 13 height 13
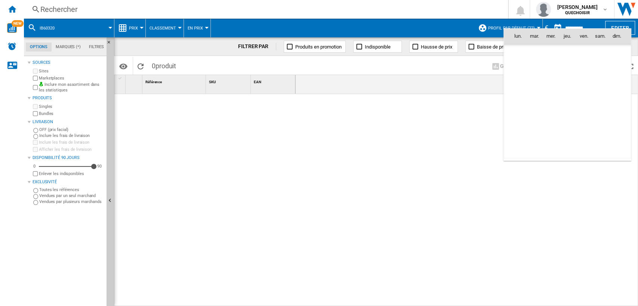
scroll to position [3564, 0]
click at [581, 4] on div at bounding box center [319, 153] width 638 height 306
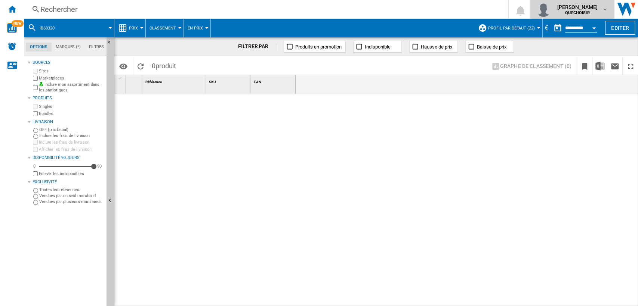
click at [580, 8] on span "[PERSON_NAME]" at bounding box center [577, 6] width 41 height 7
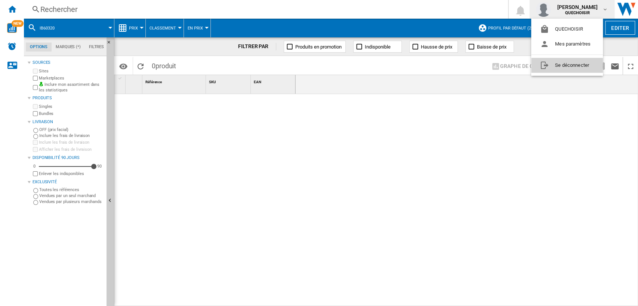
click at [572, 58] on button "Se déconnecter" at bounding box center [567, 65] width 72 height 15
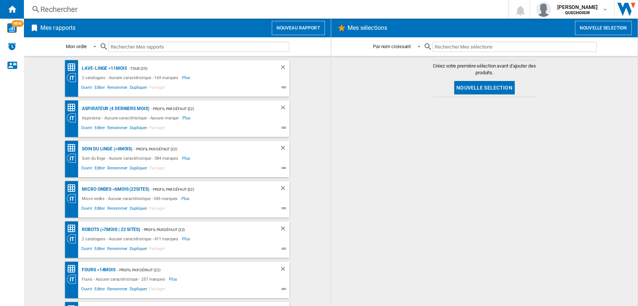
click at [146, 11] on div "Rechercher" at bounding box center [264, 9] width 448 height 10
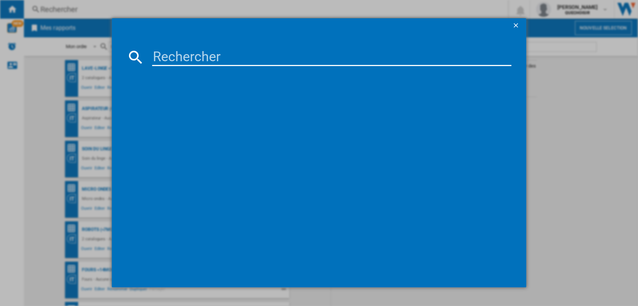
click at [196, 54] on input at bounding box center [331, 57] width 359 height 18
paste input "DIB60320CK"
drag, startPoint x: 163, startPoint y: 52, endPoint x: 139, endPoint y: 55, distance: 24.1
click at [139, 55] on div "DIB60320CK" at bounding box center [319, 57] width 385 height 18
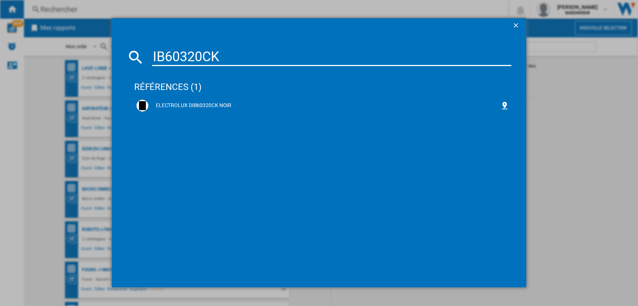
drag, startPoint x: 209, startPoint y: 53, endPoint x: 238, endPoint y: 52, distance: 28.8
click at [238, 52] on input "IB60320CK" at bounding box center [331, 57] width 359 height 18
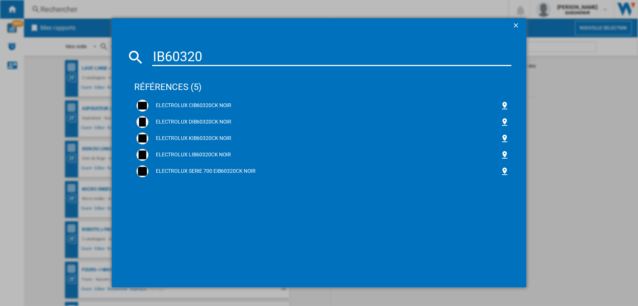
type input "IB60320"
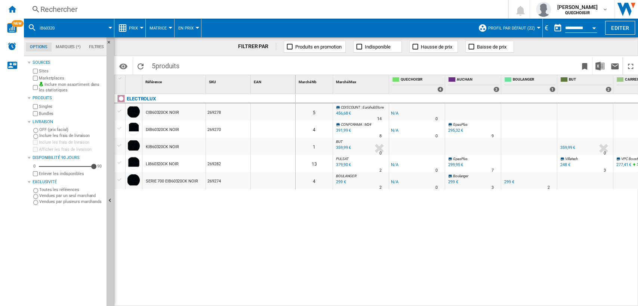
click at [46, 78] on label "Marketplaces" at bounding box center [71, 78] width 65 height 6
click at [38, 112] on div "Bundles" at bounding box center [67, 113] width 72 height 7
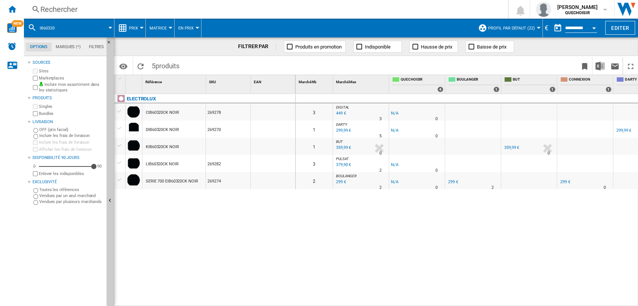
click at [159, 29] on span "Matrice" at bounding box center [157, 28] width 17 height 5
click at [169, 61] on span "Classement" at bounding box center [166, 64] width 31 height 7
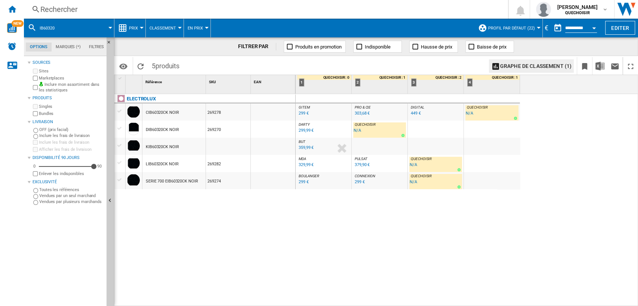
click at [253, 14] on div "Rechercher" at bounding box center [264, 9] width 448 height 10
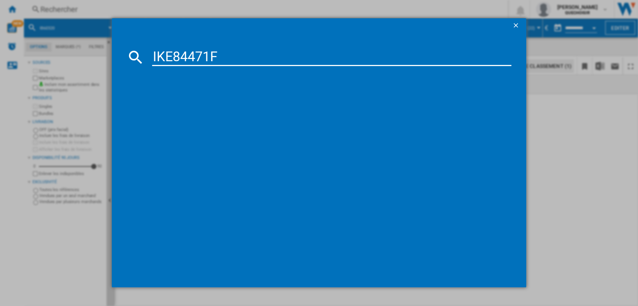
type input "IKE84471"
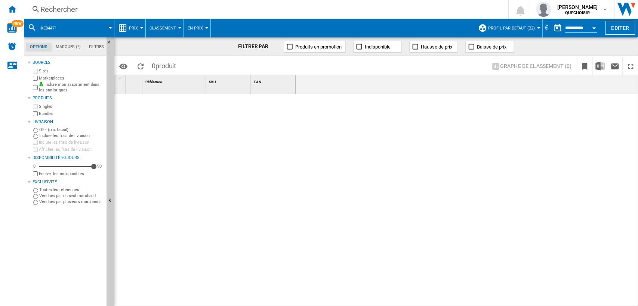
click at [196, 7] on div "Rechercher" at bounding box center [264, 9] width 448 height 10
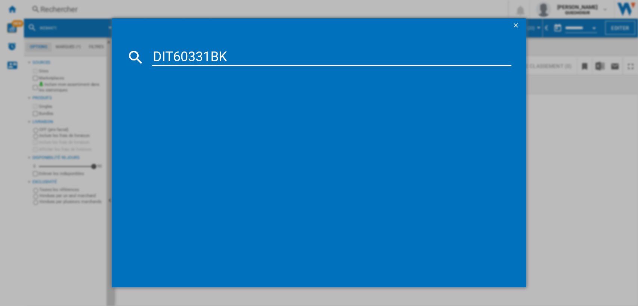
drag, startPoint x: 163, startPoint y: 52, endPoint x: 129, endPoint y: 52, distance: 34.0
click at [129, 52] on div "DIT60331BK" at bounding box center [319, 57] width 385 height 18
drag, startPoint x: 227, startPoint y: 55, endPoint x: 272, endPoint y: 55, distance: 44.8
click at [266, 55] on input "IT60331BK" at bounding box center [331, 57] width 359 height 18
type input "IT60331"
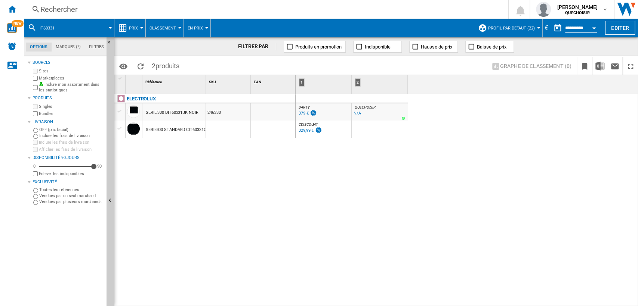
click at [302, 129] on div "329,99 €" at bounding box center [305, 130] width 15 height 5
click at [234, 10] on div "Rechercher" at bounding box center [264, 9] width 448 height 10
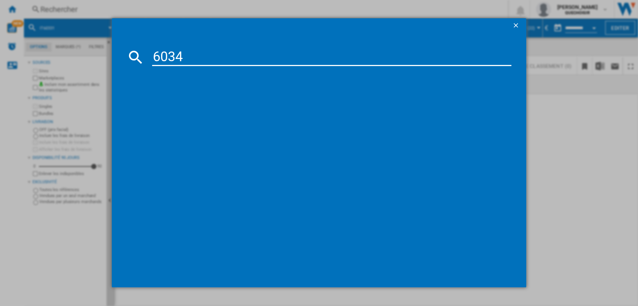
type input "60342"
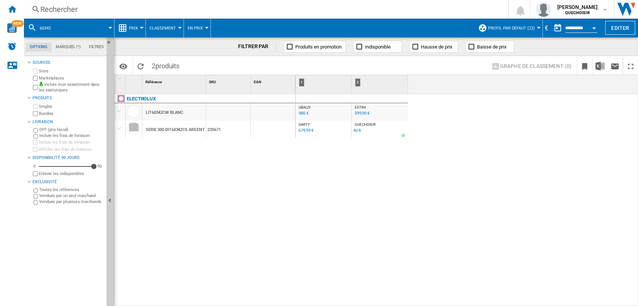
click at [300, 114] on div "480 €" at bounding box center [303, 113] width 10 height 5
click at [358, 112] on div "599,90 €" at bounding box center [362, 113] width 15 height 5
click at [319, 11] on div "Rechercher" at bounding box center [264, 9] width 448 height 10
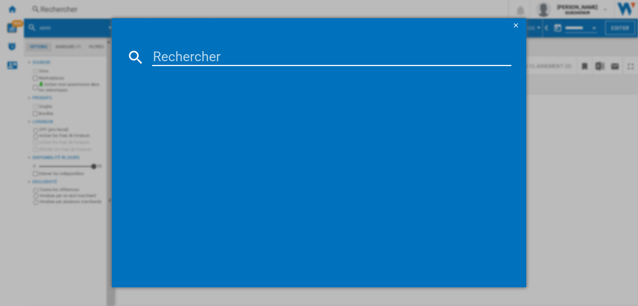
type input "64453"
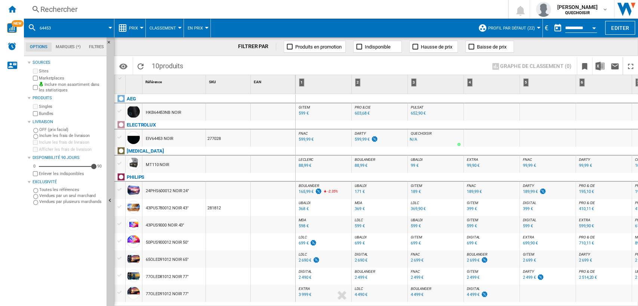
click at [360, 139] on div "599,99 €" at bounding box center [362, 139] width 15 height 5
click at [281, 11] on div "Rechercher" at bounding box center [264, 9] width 448 height 10
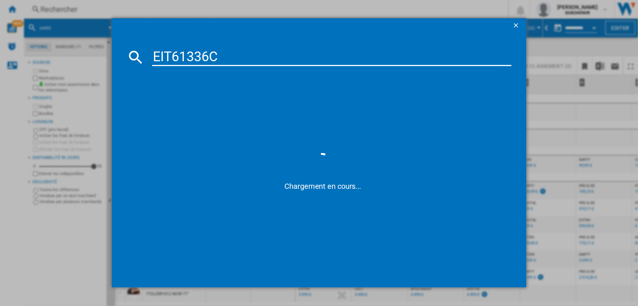
type input "EIT61336"
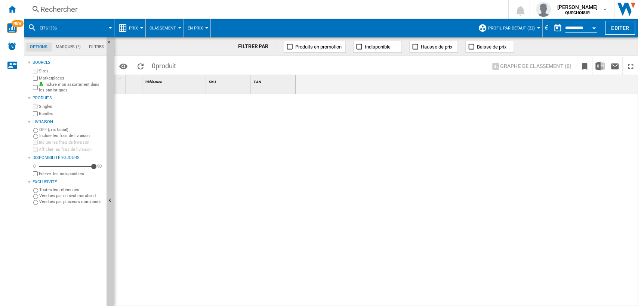
click at [113, 10] on div "Rechercher" at bounding box center [264, 9] width 448 height 10
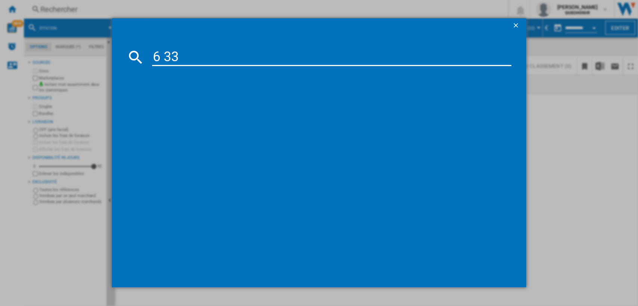
type input "6 336"
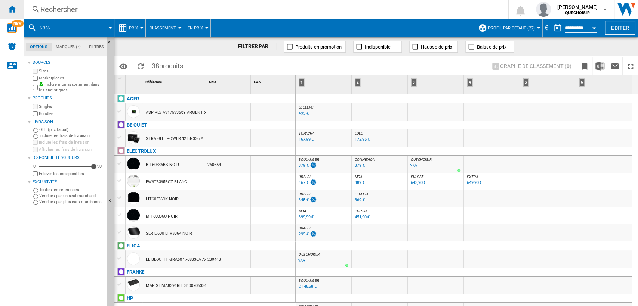
click at [10, 10] on ng-md-icon "Accueil" at bounding box center [11, 8] width 9 height 9
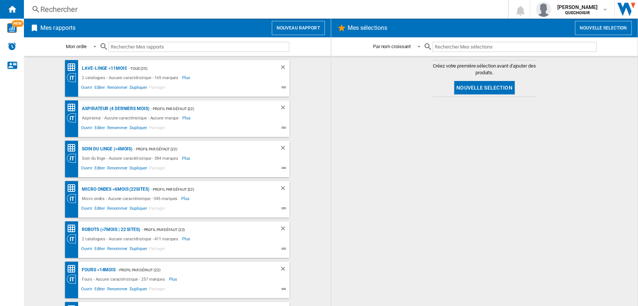
click at [291, 24] on button "Nouveau rapport" at bounding box center [298, 28] width 53 height 14
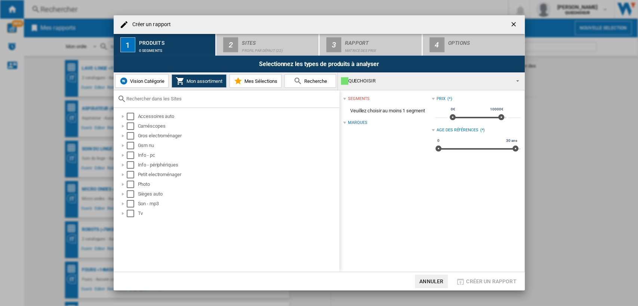
click at [148, 84] on span "Vision Catégorie" at bounding box center [146, 81] width 36 height 6
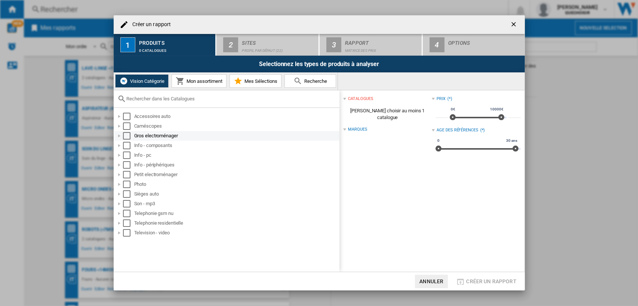
click at [119, 135] on div at bounding box center [118, 135] width 7 height 7
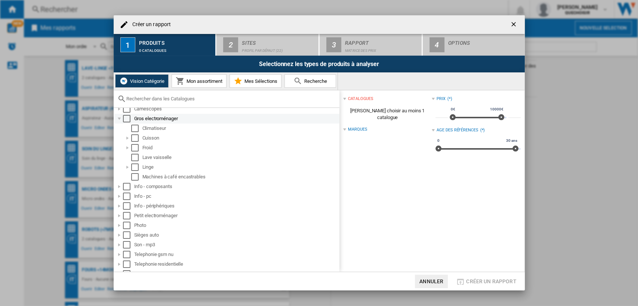
scroll to position [24, 0]
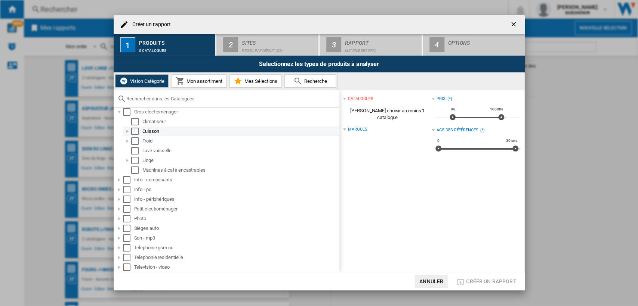
click at [127, 128] on div at bounding box center [127, 131] width 7 height 7
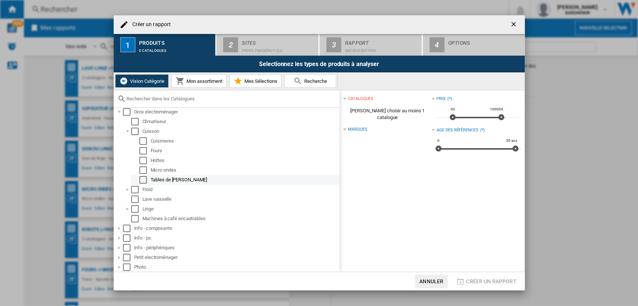
click at [143, 178] on div "Select" at bounding box center [142, 179] width 7 height 7
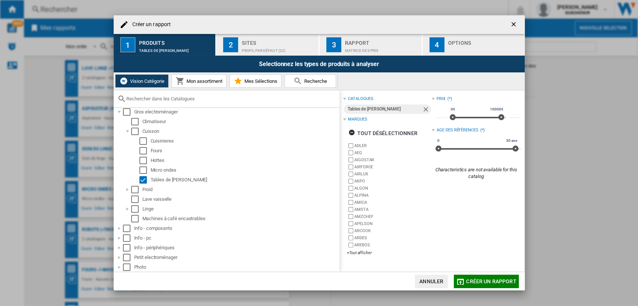
click at [251, 47] on div "Profil par défaut (22)" at bounding box center [279, 49] width 74 height 8
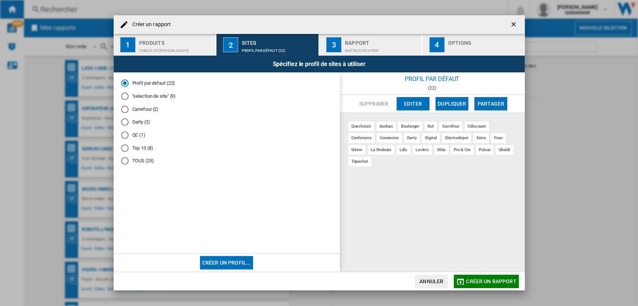
click at [354, 50] on div "Matrice des prix" at bounding box center [382, 49] width 74 height 8
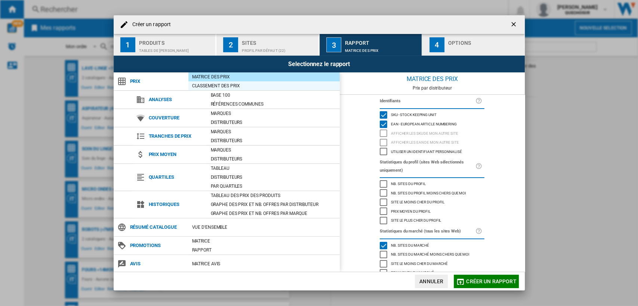
click at [236, 87] on div "Classement des prix" at bounding box center [263, 85] width 151 height 7
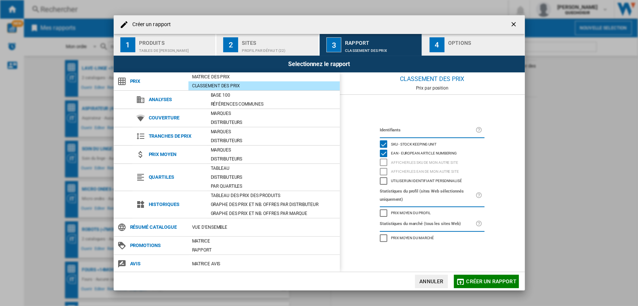
click at [460, 50] on div "button" at bounding box center [485, 49] width 74 height 8
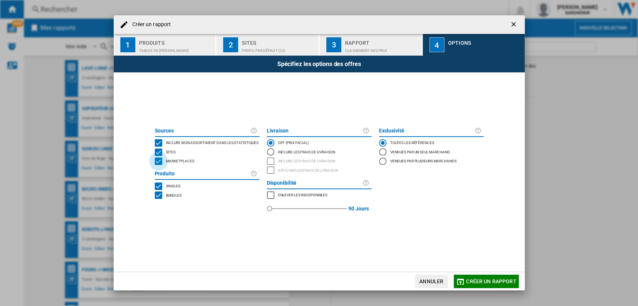
click at [162, 160] on div "MARKETPLACES" at bounding box center [158, 161] width 7 height 7
click at [160, 192] on div "BUNDLES" at bounding box center [158, 195] width 7 height 7
click at [474, 279] on span "Créer un rapport" at bounding box center [491, 282] width 50 height 6
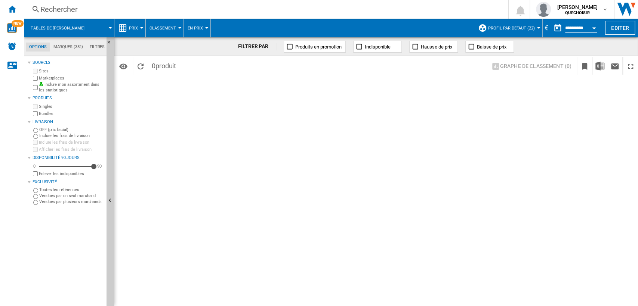
click at [173, 13] on div "Rechercher" at bounding box center [264, 9] width 448 height 10
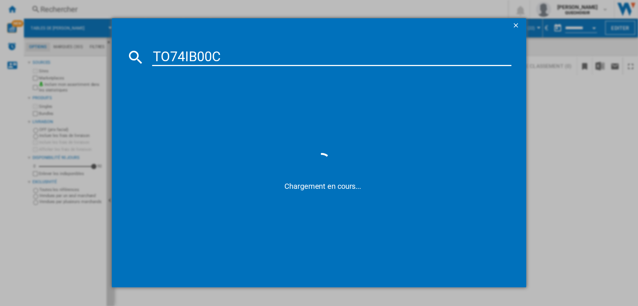
type input "TO74IB00"
